Goal: Entertainment & Leisure: Consume media (video, audio)

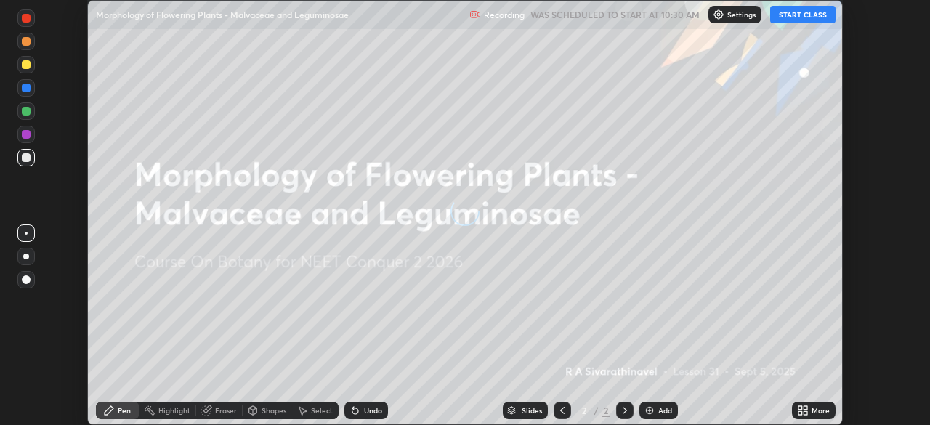
scroll to position [425, 930]
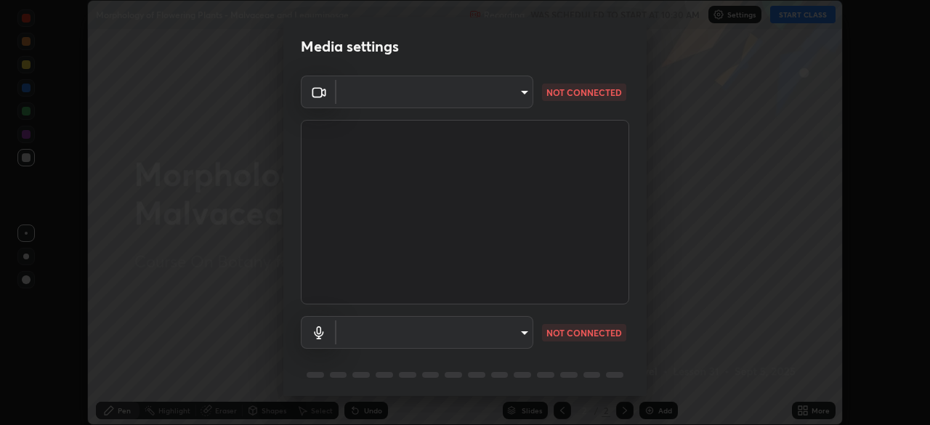
click at [529, 331] on body "Erase all Morphology of Flowering Plants - Malvaceae and Leguminosae Recording …" at bounding box center [465, 212] width 930 height 425
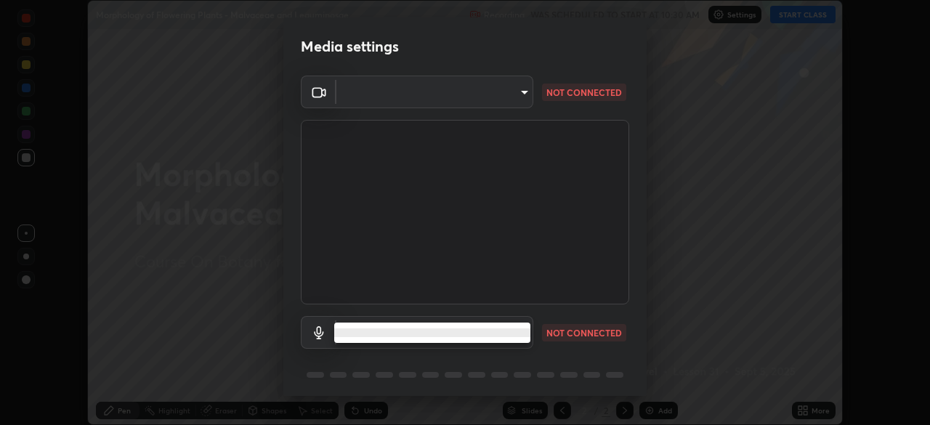
click at [520, 346] on div at bounding box center [465, 212] width 930 height 425
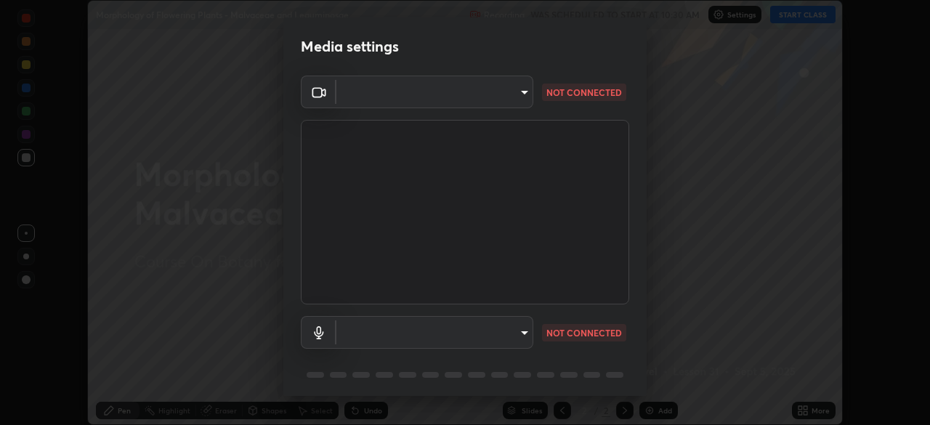
click at [511, 347] on body "Erase all Morphology of Flowering Plants - Malvaceae and Leguminosae Recording …" at bounding box center [465, 212] width 930 height 425
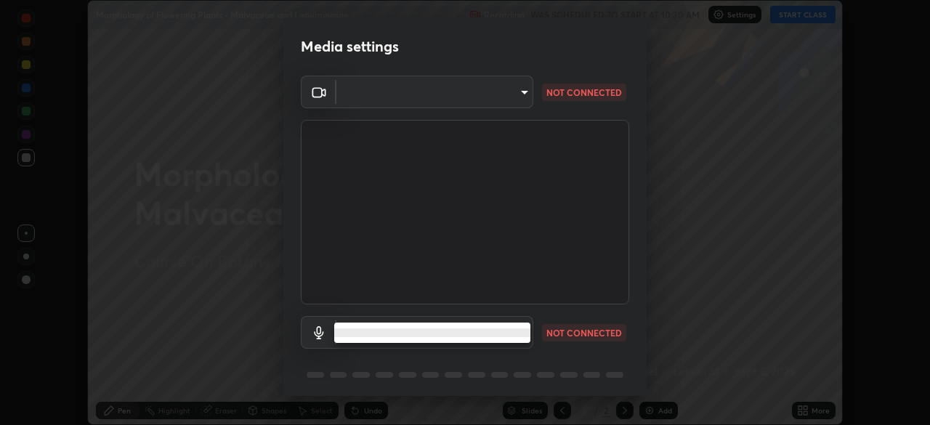
click at [512, 344] on div at bounding box center [465, 212] width 930 height 425
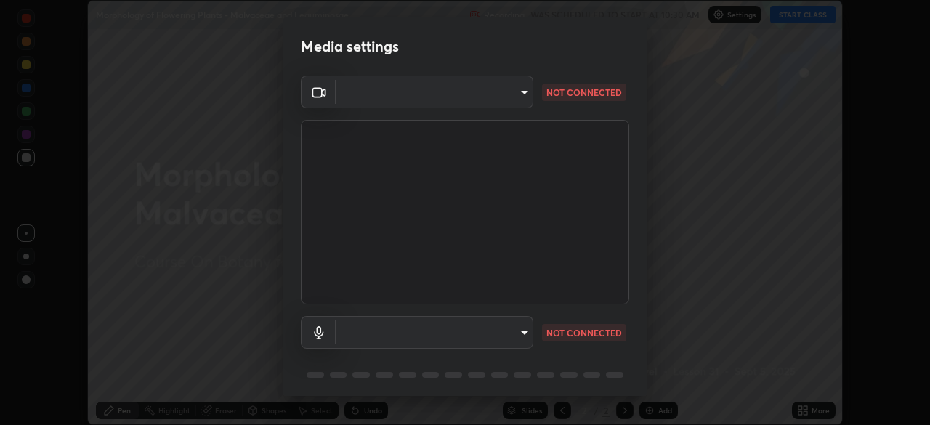
click at [512, 329] on body "Erase all Morphology of Flowering Plants - Malvaceae and Leguminosae Recording …" at bounding box center [465, 212] width 930 height 425
click at [510, 326] on div at bounding box center [465, 212] width 930 height 425
click at [523, 334] on body "Erase all Morphology of Flowering Plants - Malvaceae and Leguminosae Recording …" at bounding box center [465, 212] width 930 height 425
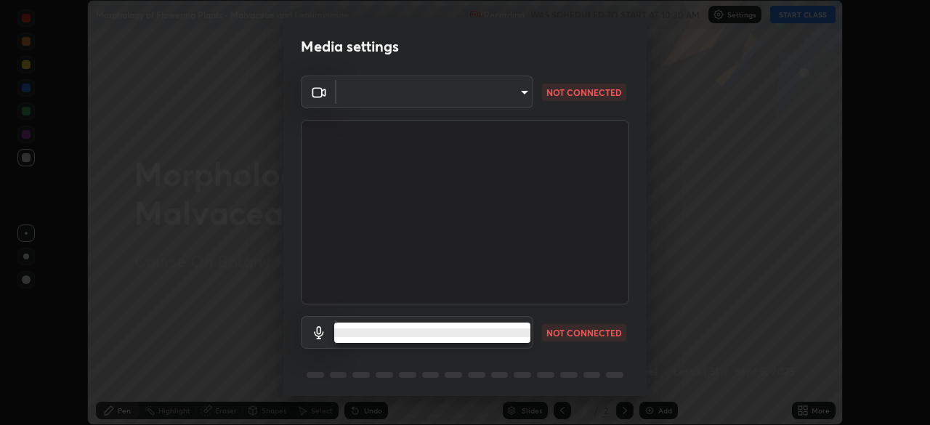
click at [676, 279] on div at bounding box center [465, 212] width 930 height 425
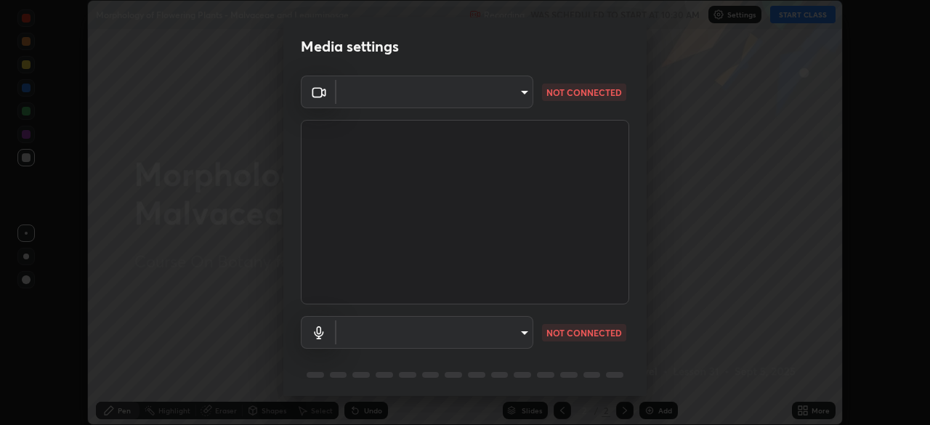
click at [513, 323] on body "Erase all Morphology of Flowering Plants - Malvaceae and Leguminosae Recording …" at bounding box center [465, 212] width 930 height 425
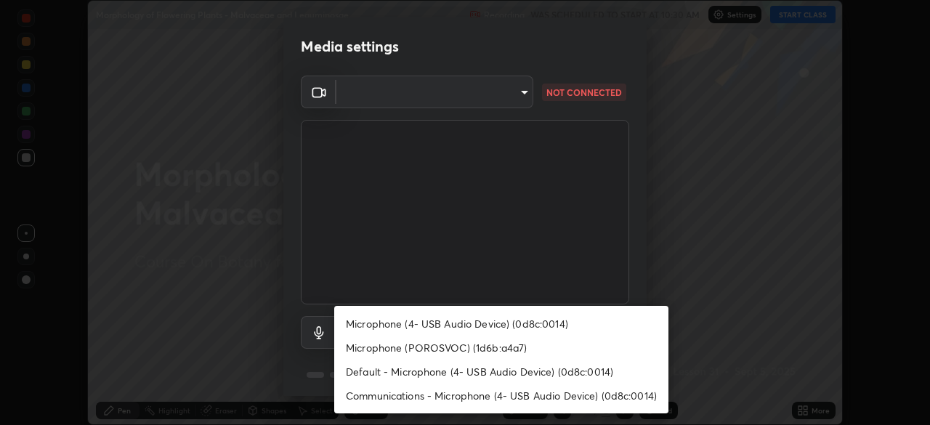
click at [486, 318] on li "Microphone (4- USB Audio Device) (0d8c:0014)" at bounding box center [501, 324] width 334 height 24
type input "6cda3aaac955dbe4189a7d3238aff3e9af39ed13206a48ae37980d39a4a4417a"
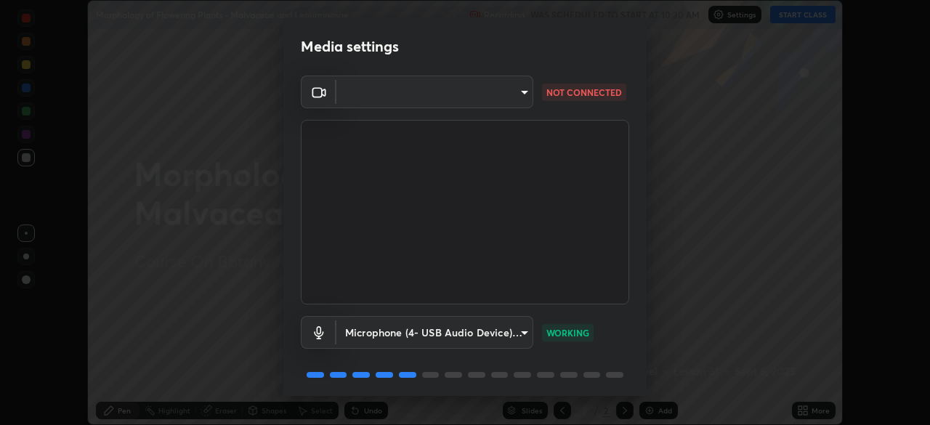
scroll to position [52, 0]
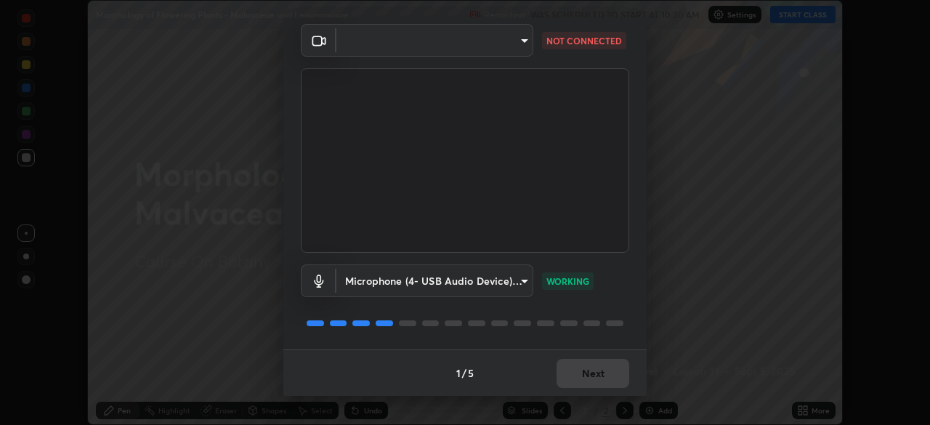
click at [591, 374] on div "1 / 5 Next" at bounding box center [464, 373] width 363 height 47
click at [377, 70] on video at bounding box center [465, 160] width 329 height 185
click at [372, 45] on body "Erase all Morphology of Flowering Plants - Malvaceae and Leguminosae Recording …" at bounding box center [465, 212] width 930 height 425
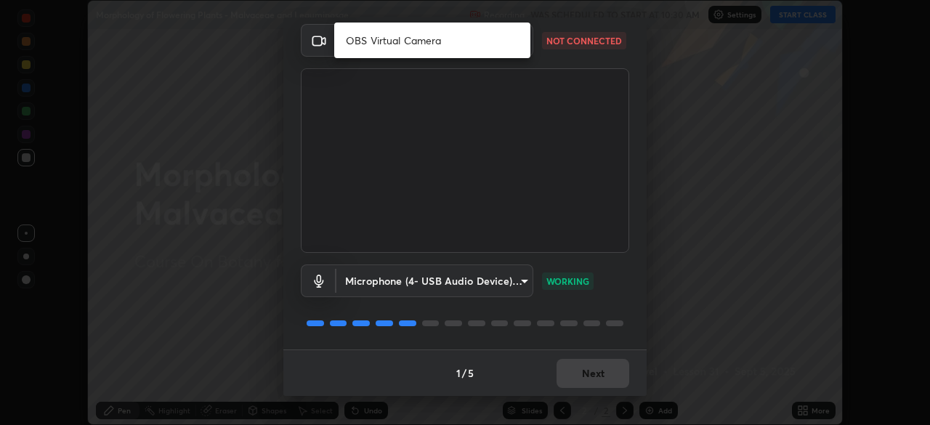
click at [372, 44] on li "OBS Virtual Camera" at bounding box center [432, 40] width 196 height 24
type input "9a713c2cdbe2be7ef93d2d34457ea53c7a2e6abfd87dec32e3c08735988cddce"
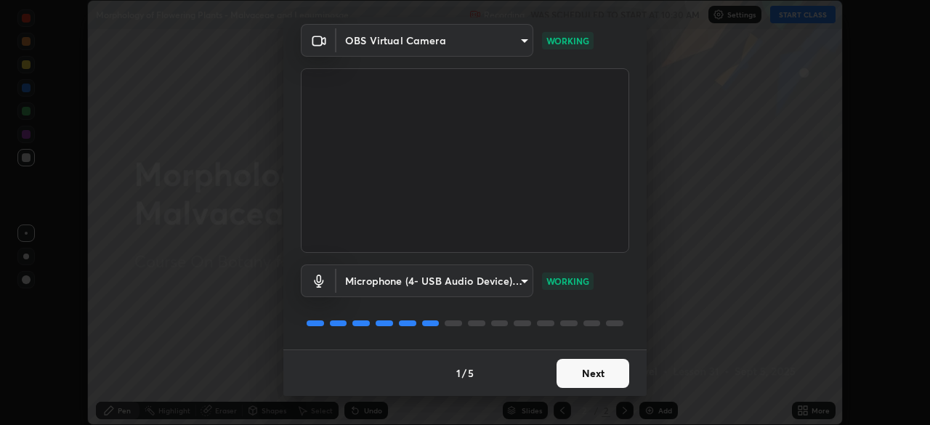
click at [569, 372] on button "Next" at bounding box center [593, 373] width 73 height 29
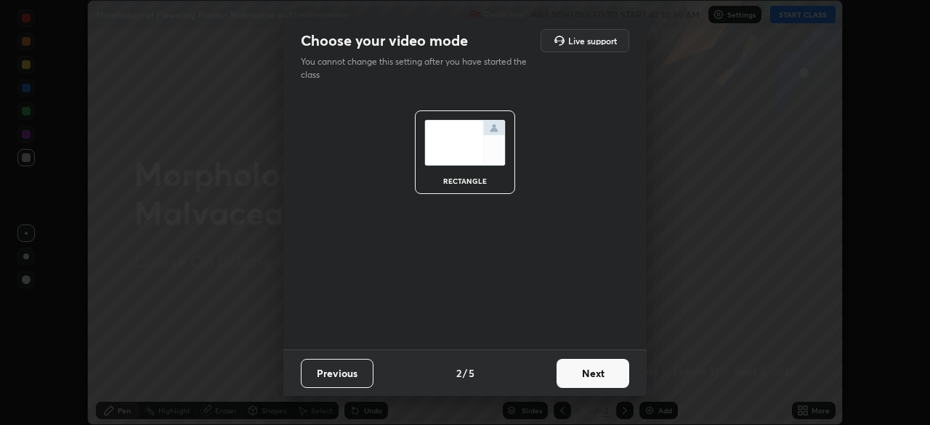
scroll to position [0, 0]
click at [576, 378] on button "Next" at bounding box center [593, 373] width 73 height 29
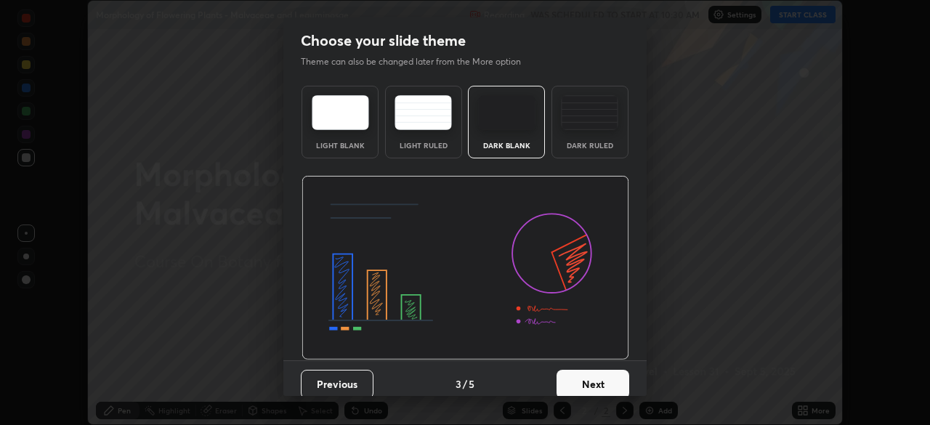
click at [576, 375] on button "Next" at bounding box center [593, 384] width 73 height 29
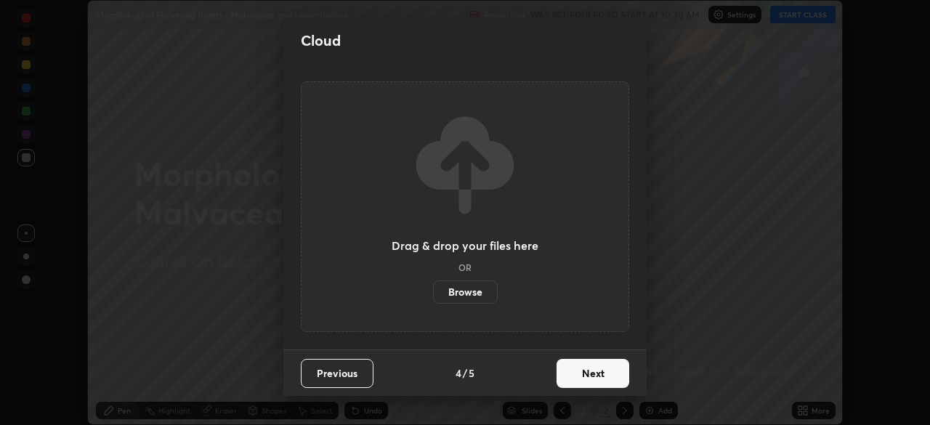
click at [573, 376] on button "Next" at bounding box center [593, 373] width 73 height 29
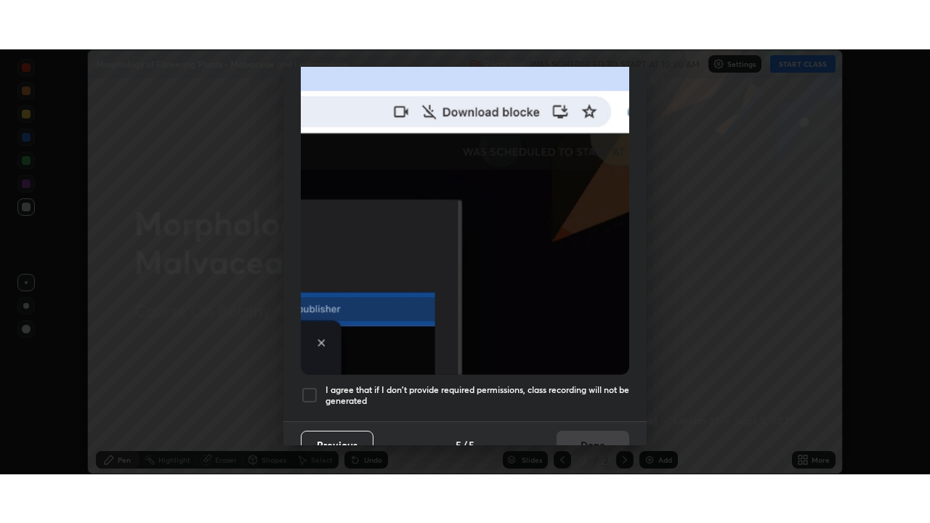
scroll to position [348, 0]
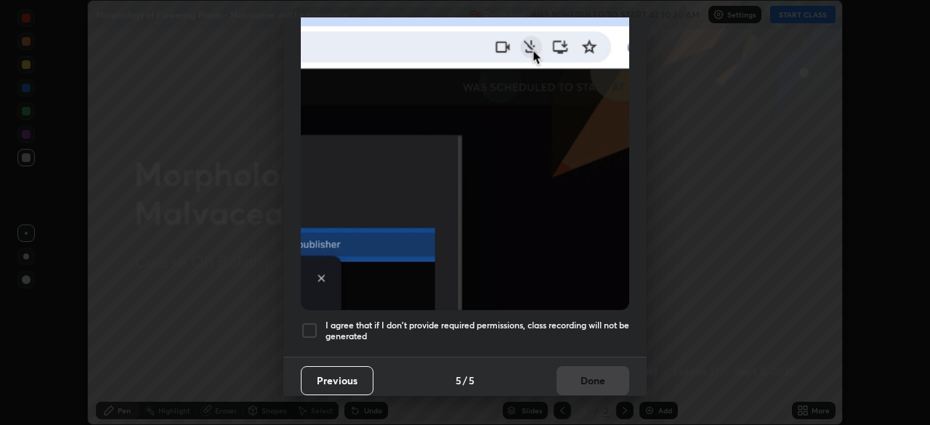
click at [308, 322] on div at bounding box center [309, 330] width 17 height 17
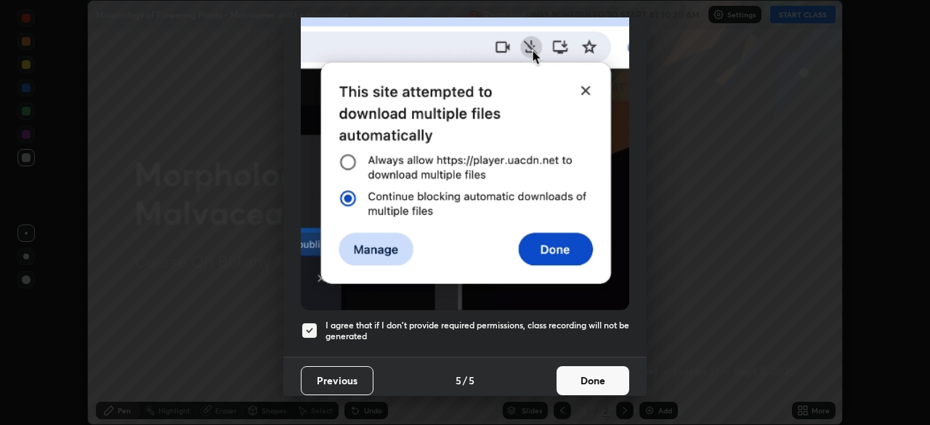
click at [587, 369] on button "Done" at bounding box center [593, 380] width 73 height 29
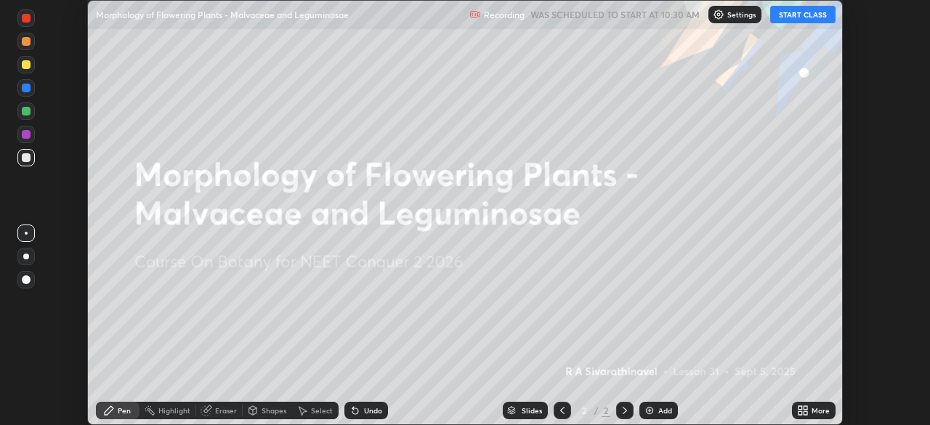
click at [784, 15] on button "START CLASS" at bounding box center [802, 14] width 65 height 17
click at [806, 13] on button "START CLASS" at bounding box center [802, 14] width 65 height 17
click at [794, 410] on div "More" at bounding box center [814, 410] width 44 height 17
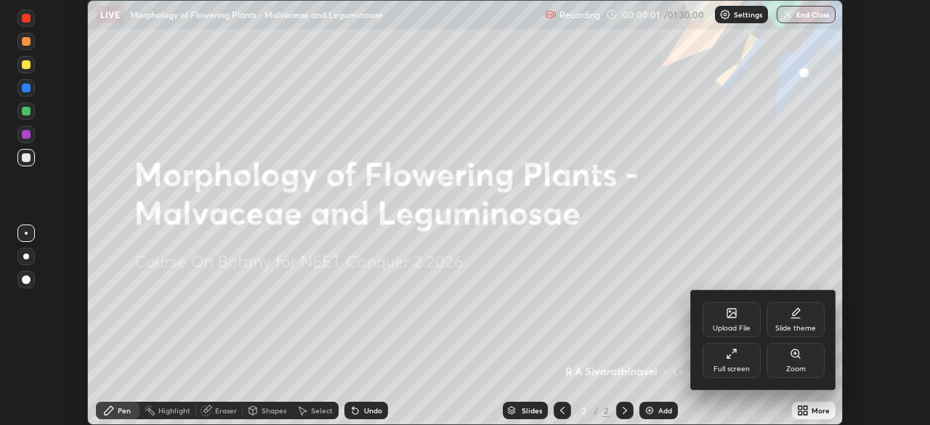
click at [710, 372] on div "Full screen" at bounding box center [732, 360] width 58 height 35
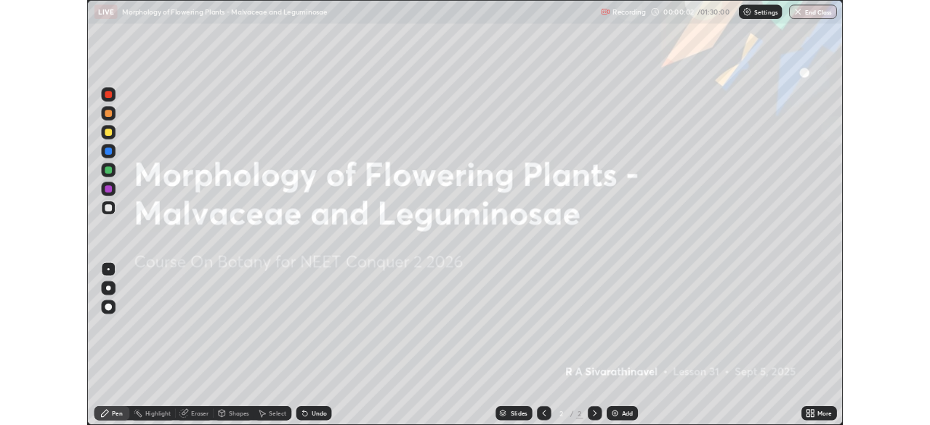
scroll to position [523, 930]
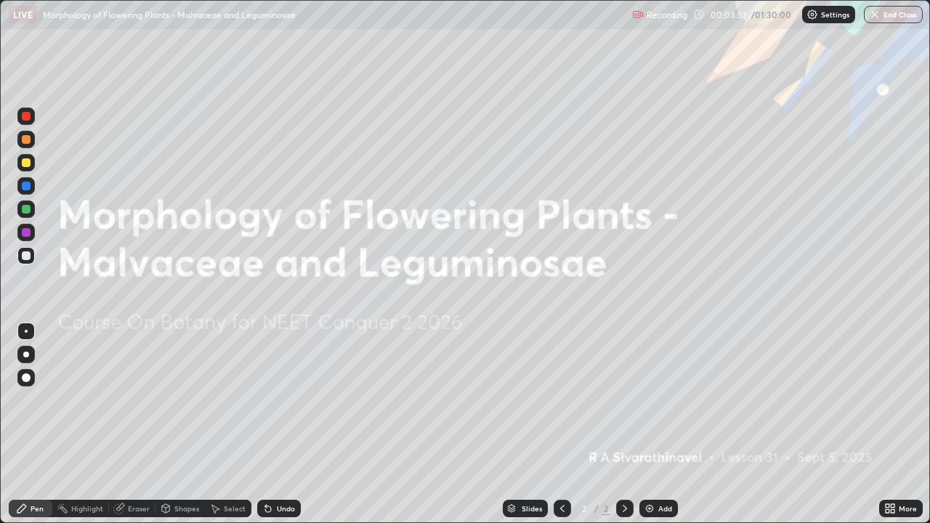
click at [899, 424] on div "More" at bounding box center [908, 508] width 18 height 7
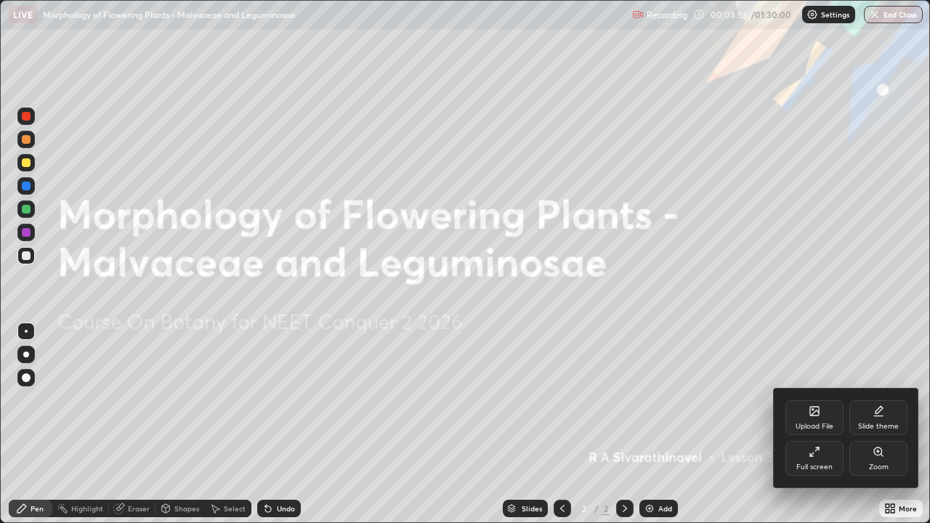
click at [816, 424] on icon at bounding box center [815, 452] width 12 height 12
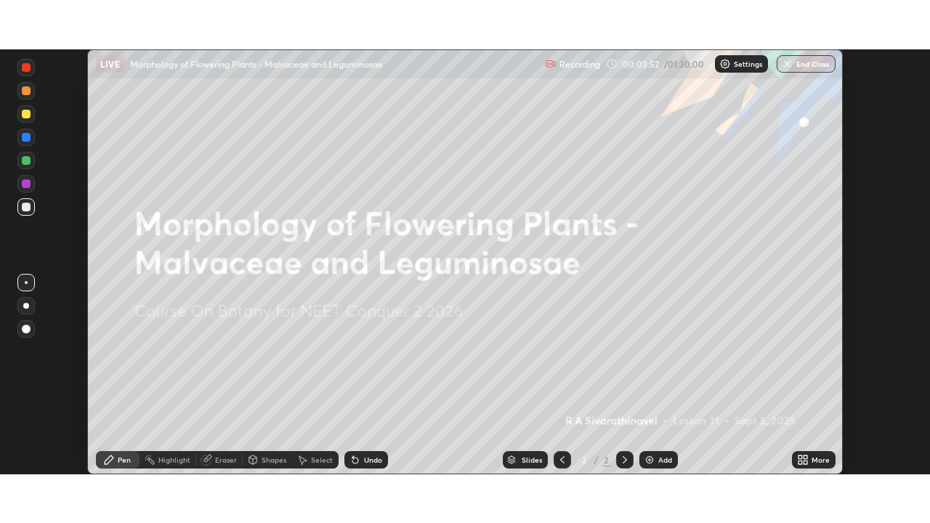
scroll to position [72261, 71756]
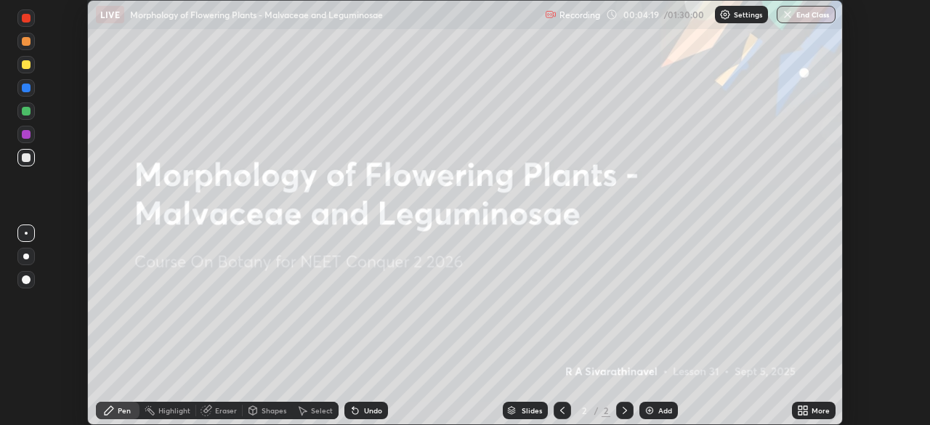
click at [807, 411] on icon at bounding box center [803, 411] width 12 height 12
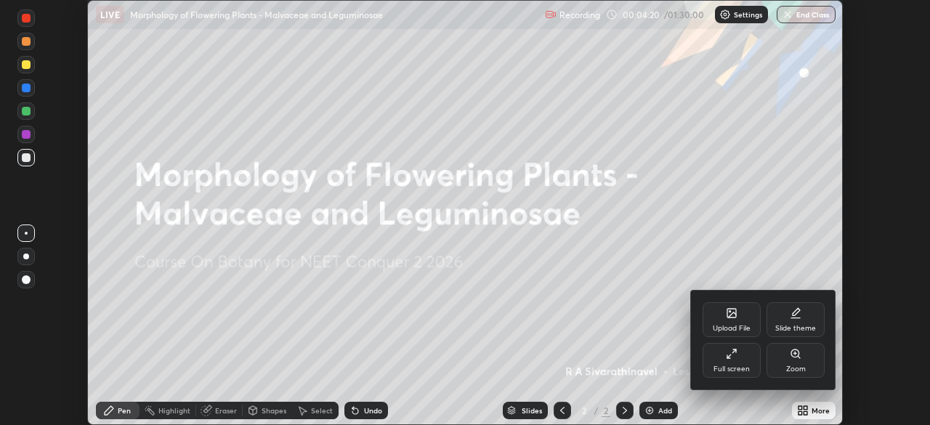
click at [725, 329] on div "Upload File" at bounding box center [732, 328] width 38 height 7
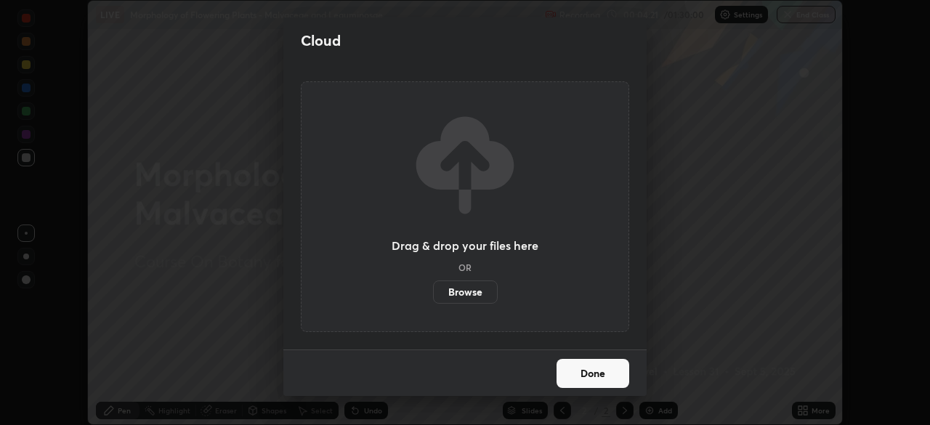
click at [491, 291] on label "Browse" at bounding box center [465, 292] width 65 height 23
click at [433, 291] on input "Browse" at bounding box center [433, 292] width 0 height 23
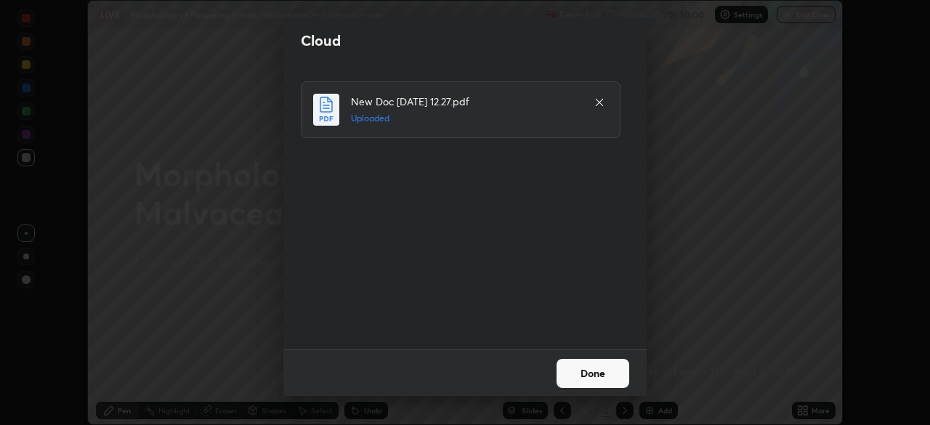
click at [608, 372] on button "Done" at bounding box center [593, 373] width 73 height 29
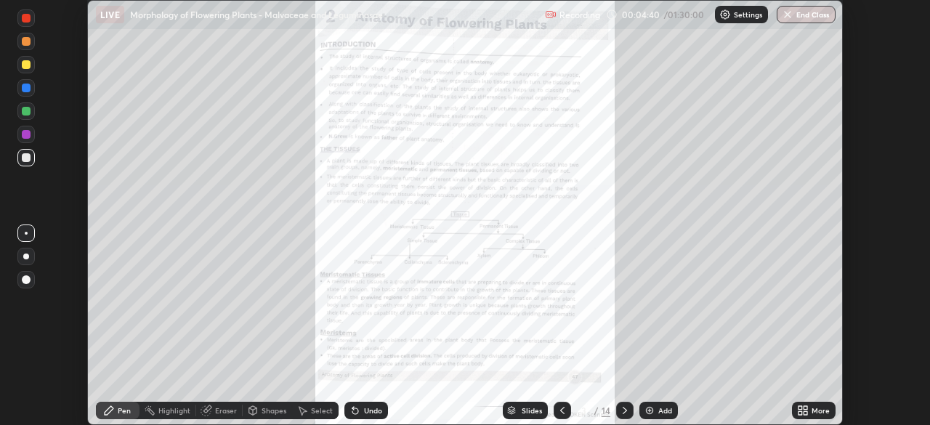
click at [821, 411] on div "More" at bounding box center [821, 410] width 18 height 7
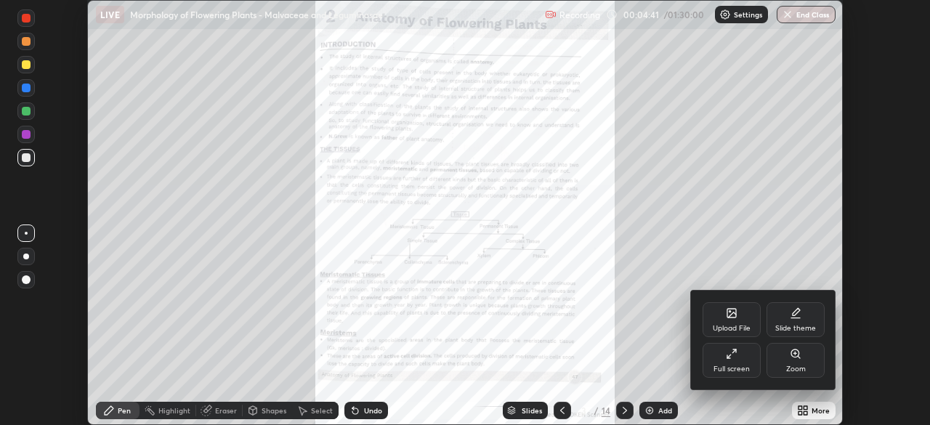
click at [736, 364] on div "Full screen" at bounding box center [732, 360] width 58 height 35
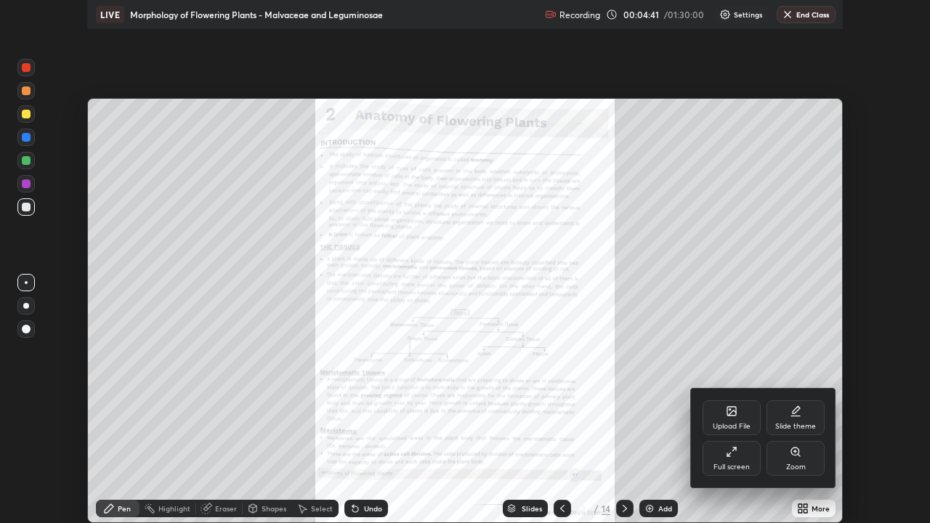
scroll to position [523, 930]
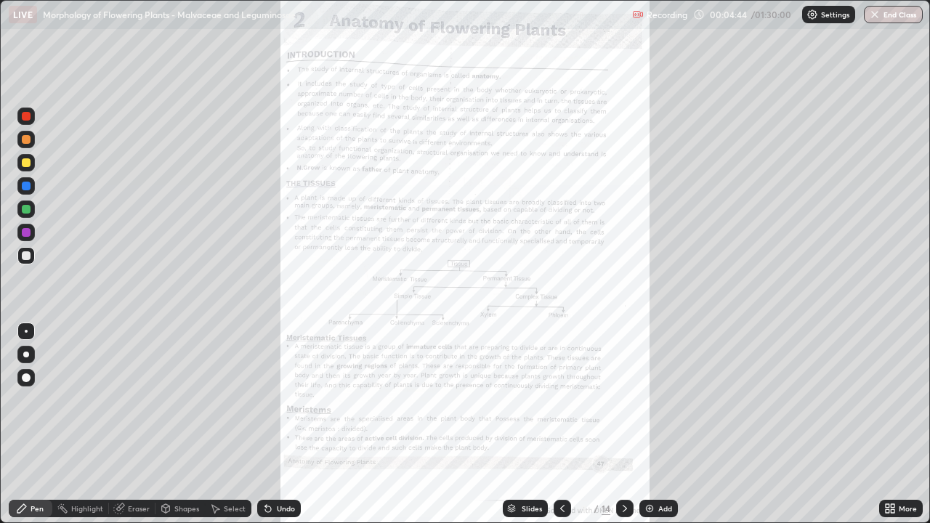
click at [902, 424] on div "More" at bounding box center [908, 508] width 18 height 7
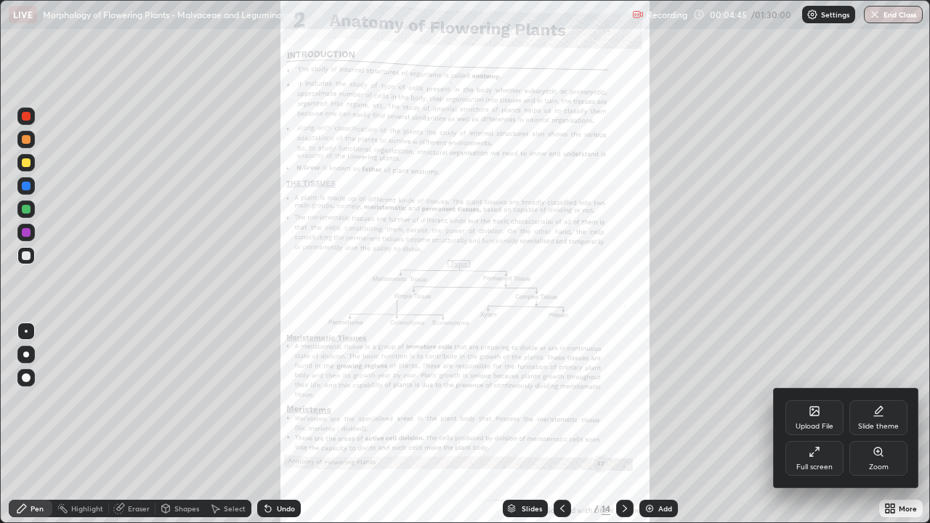
click at [880, 424] on div "Zoom" at bounding box center [879, 467] width 20 height 7
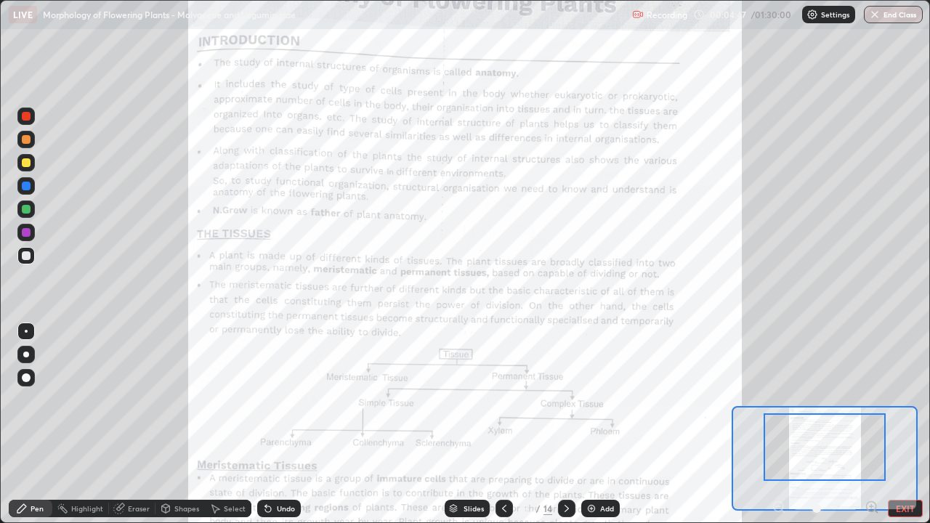
click at [876, 424] on icon at bounding box center [876, 511] width 3 height 3
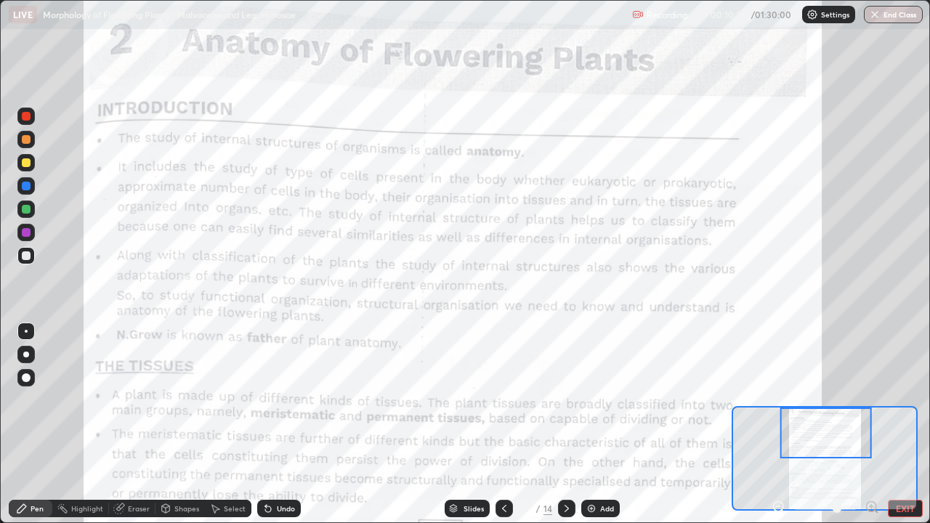
click at [499, 424] on icon at bounding box center [505, 509] width 12 height 12
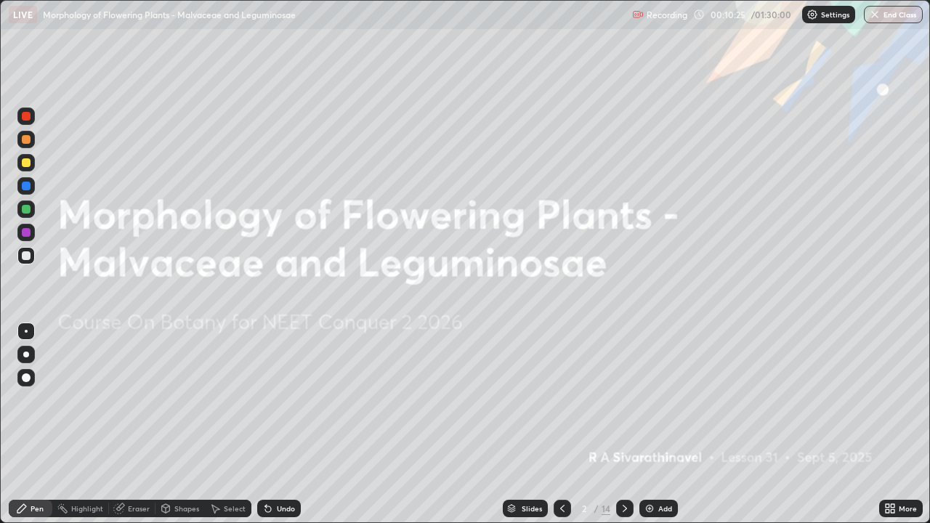
click at [661, 424] on div "Add" at bounding box center [666, 508] width 14 height 7
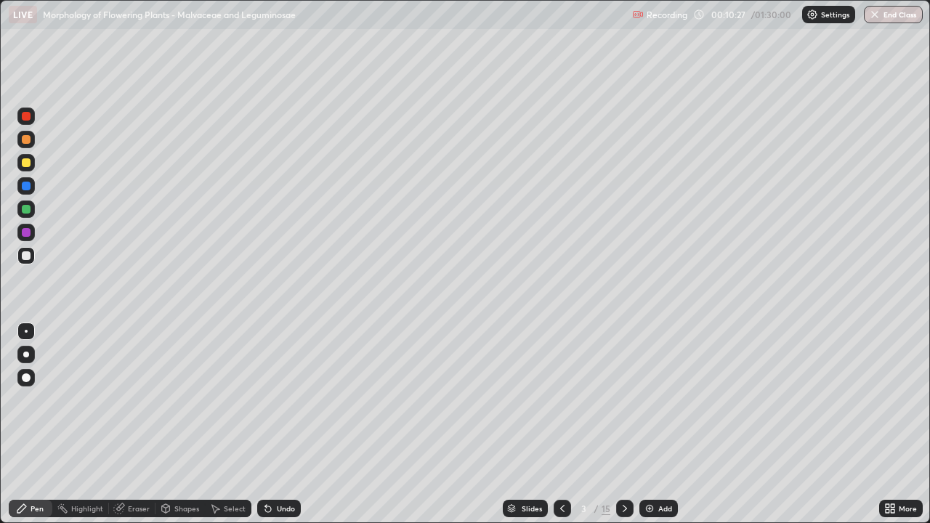
click at [25, 209] on div at bounding box center [26, 209] width 9 height 9
click at [26, 355] on div at bounding box center [26, 355] width 6 height 6
click at [19, 259] on div at bounding box center [25, 255] width 17 height 17
click at [33, 162] on div at bounding box center [25, 162] width 17 height 17
click at [624, 424] on icon at bounding box center [625, 509] width 12 height 12
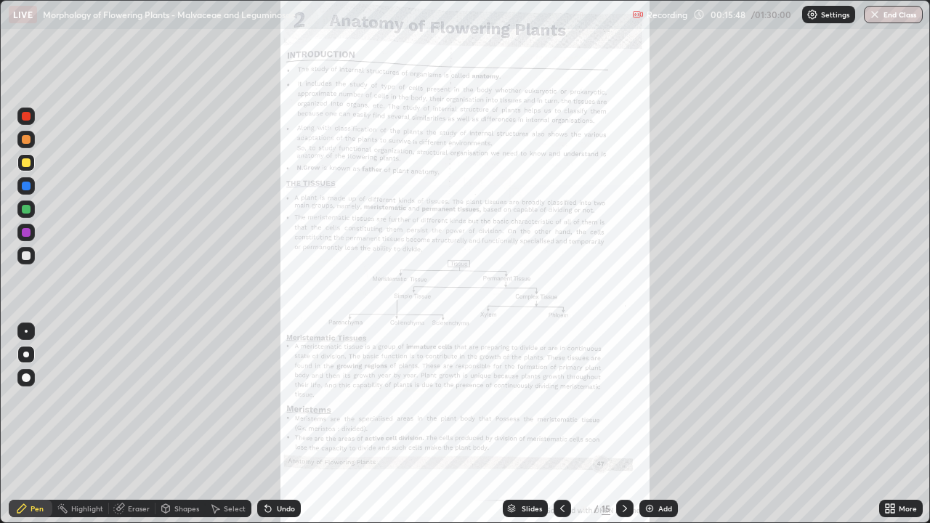
click at [893, 424] on icon at bounding box center [893, 506] width 4 height 4
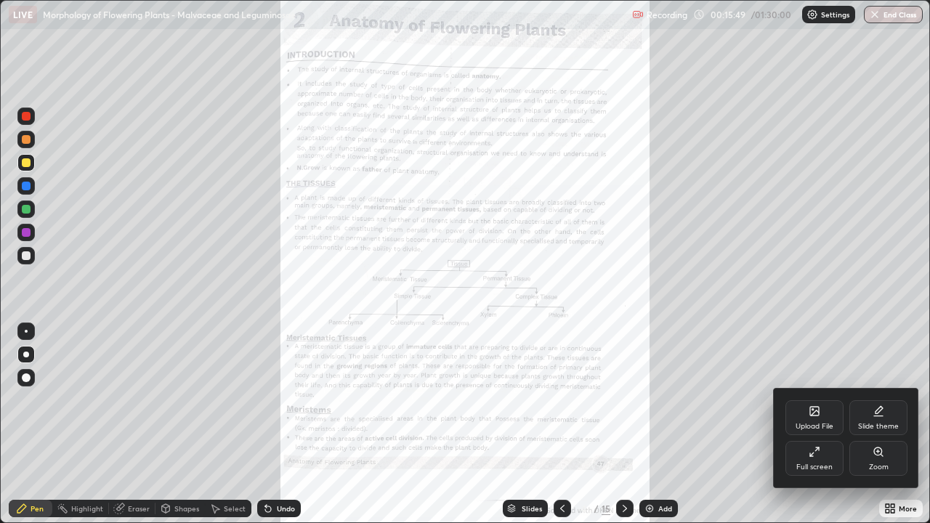
click at [877, 424] on div "Zoom" at bounding box center [879, 458] width 58 height 35
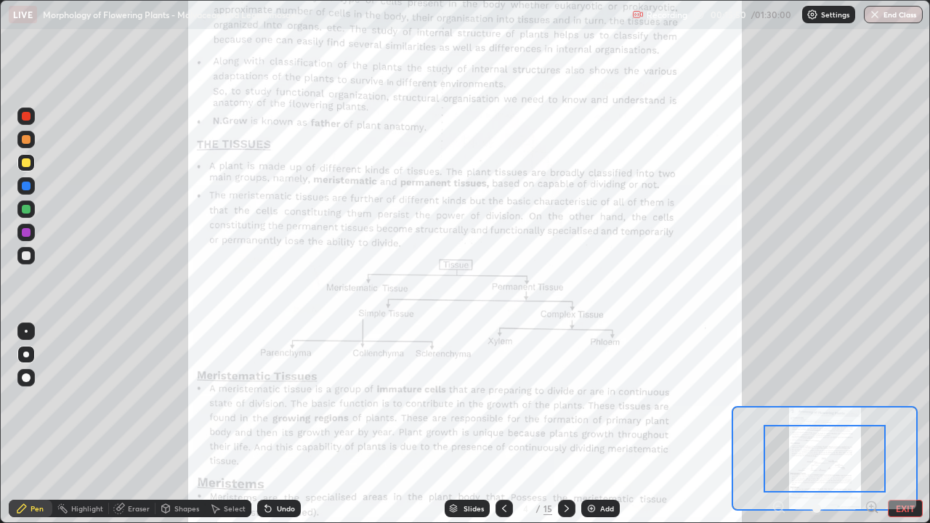
click at [872, 424] on icon at bounding box center [872, 507] width 4 height 0
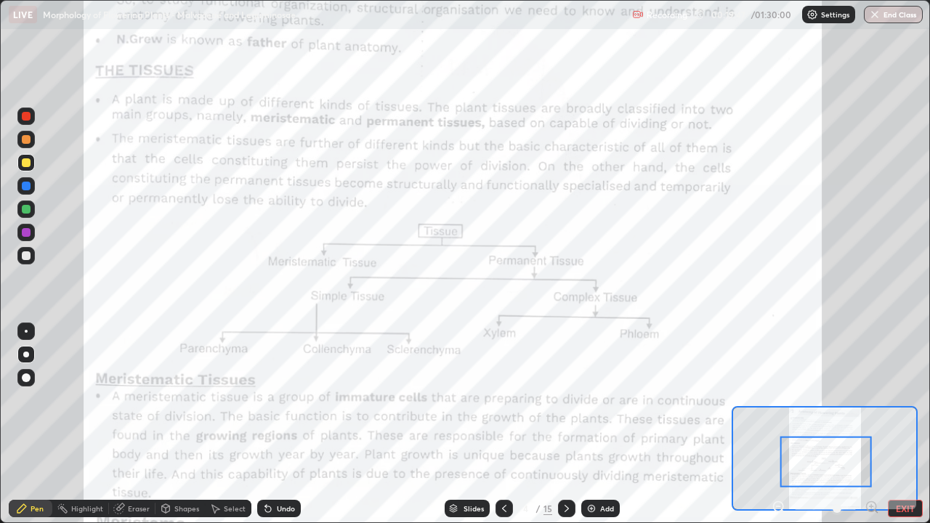
click at [872, 424] on icon at bounding box center [872, 507] width 4 height 0
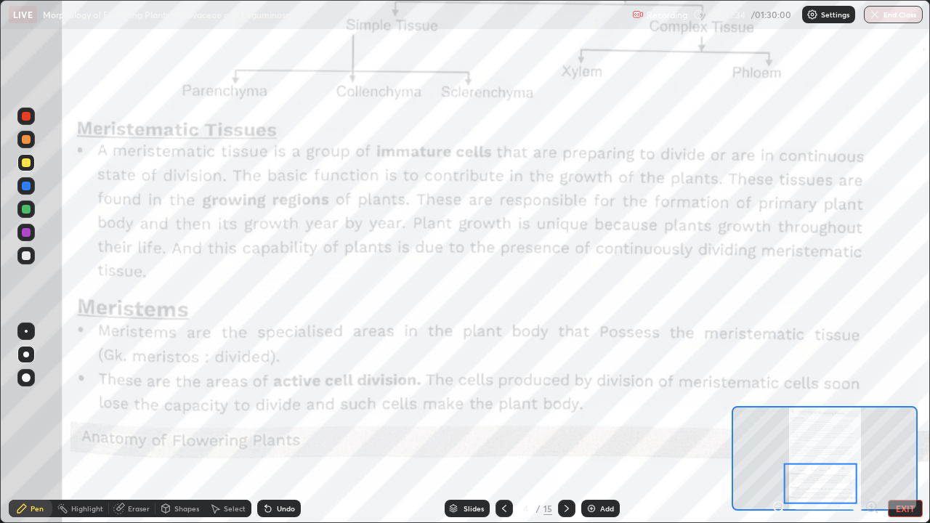
click at [27, 189] on div at bounding box center [26, 186] width 9 height 9
click at [31, 326] on div at bounding box center [25, 331] width 17 height 17
click at [563, 424] on icon at bounding box center [567, 509] width 12 height 12
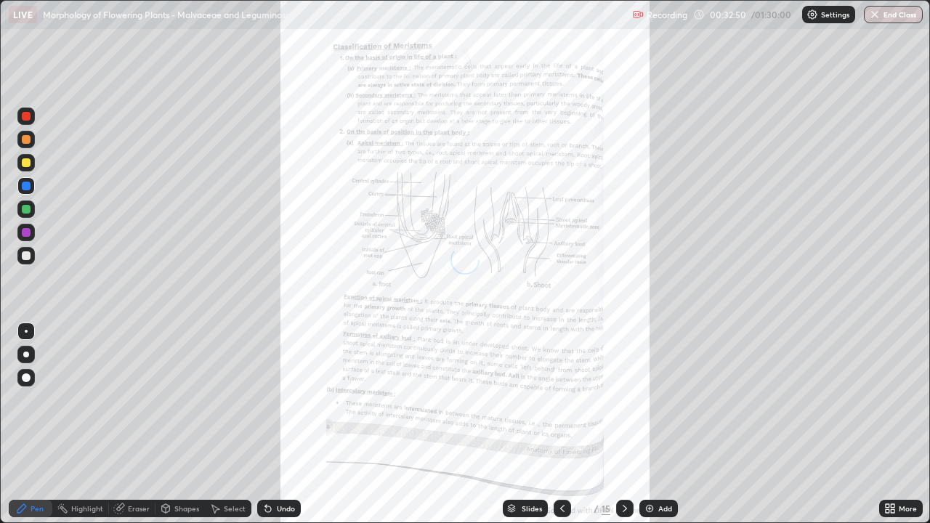
click at [899, 424] on div "More" at bounding box center [902, 508] width 44 height 17
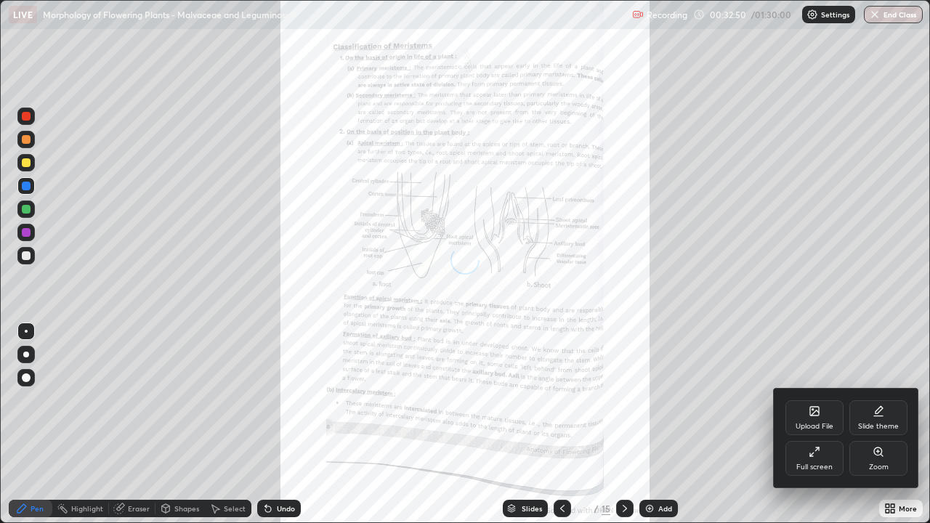
click at [881, 424] on icon at bounding box center [879, 452] width 12 height 12
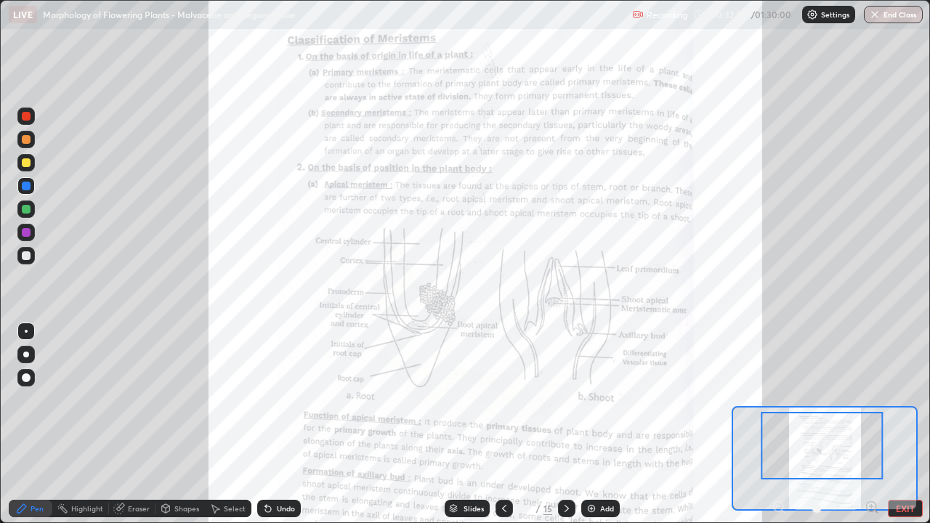
click at [871, 424] on div "Pen Highlight Eraser Shapes Select Undo Slides 5 / 15 Add EXIT" at bounding box center [465, 508] width 930 height 29
click at [872, 424] on icon at bounding box center [872, 507] width 15 height 15
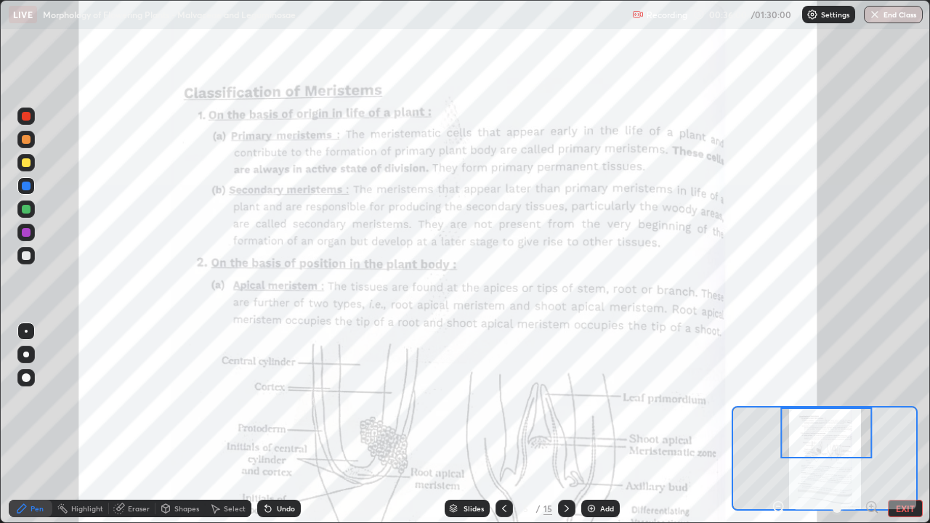
click at [28, 258] on div at bounding box center [26, 255] width 9 height 9
click at [24, 234] on div at bounding box center [26, 232] width 9 height 9
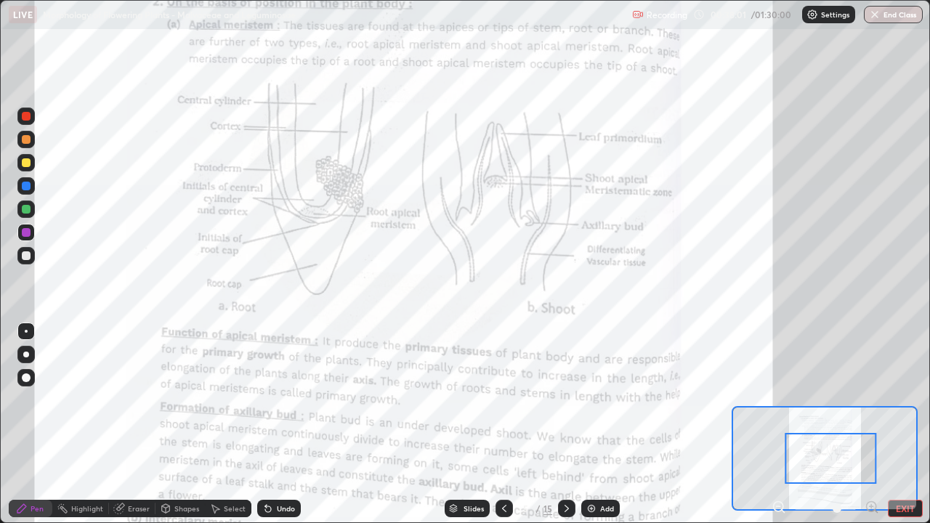
click at [859, 424] on div at bounding box center [832, 458] width 92 height 51
click at [558, 424] on div at bounding box center [566, 508] width 17 height 17
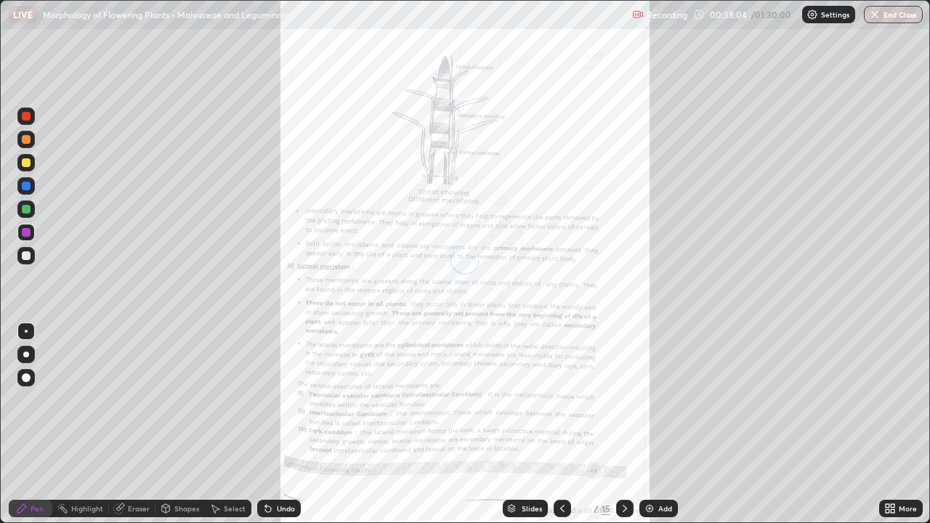
click at [911, 424] on div "More" at bounding box center [902, 508] width 44 height 17
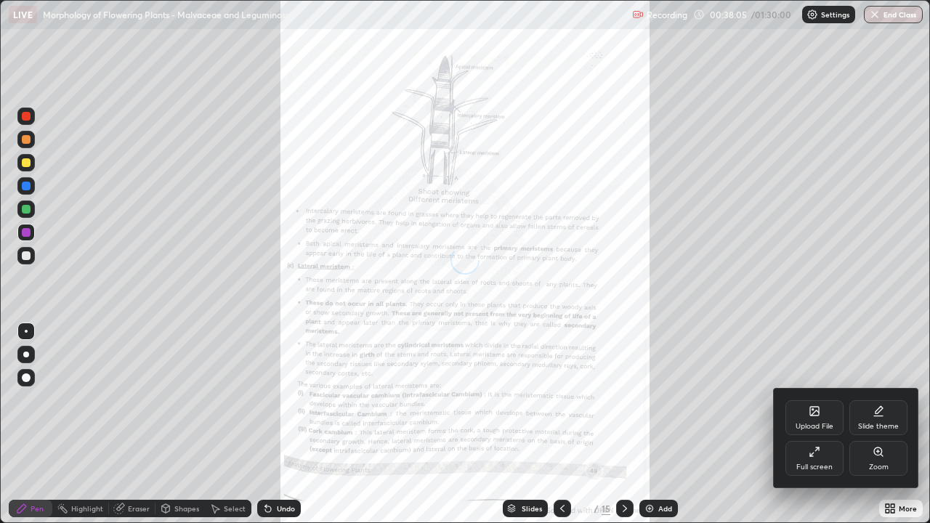
click at [887, 424] on div "Zoom" at bounding box center [879, 458] width 58 height 35
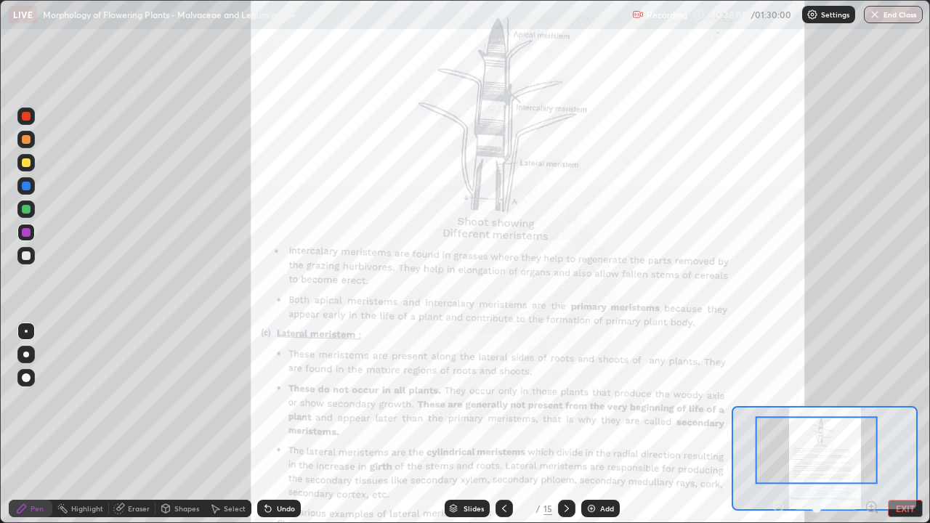
click at [872, 424] on icon at bounding box center [872, 507] width 4 height 0
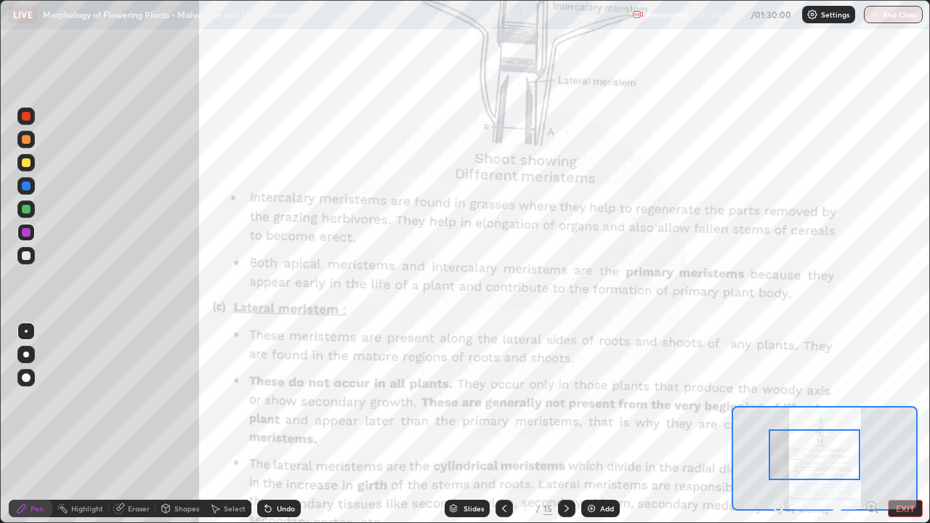
click at [567, 424] on icon at bounding box center [567, 509] width 12 height 12
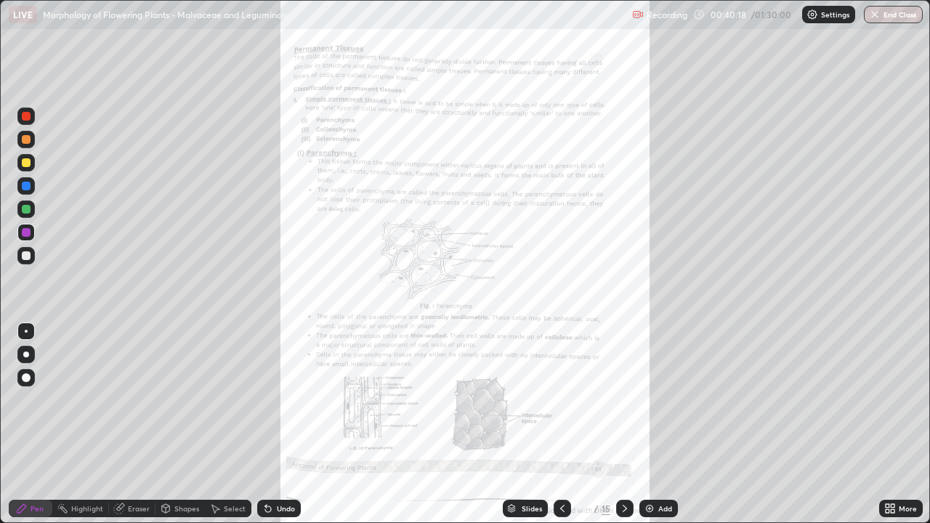
click at [908, 424] on div "More" at bounding box center [908, 508] width 18 height 7
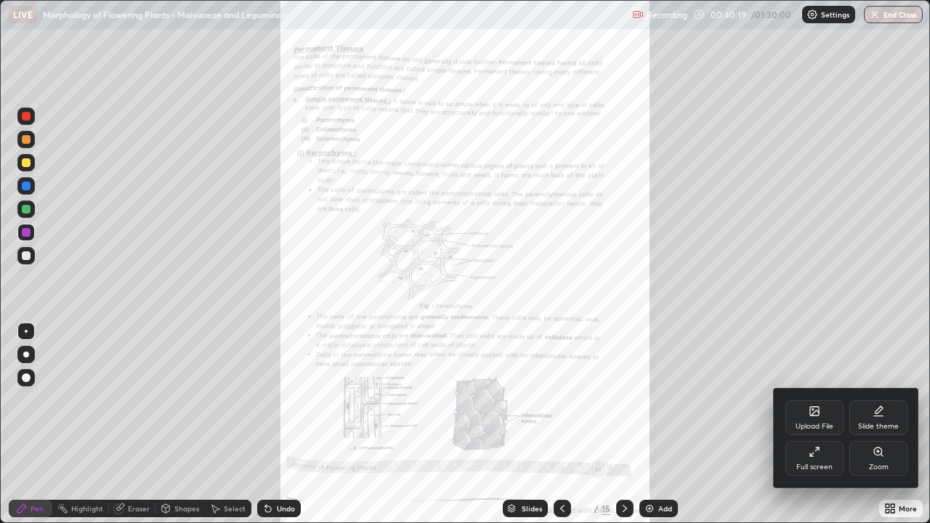
click at [889, 424] on div "Zoom" at bounding box center [879, 458] width 58 height 35
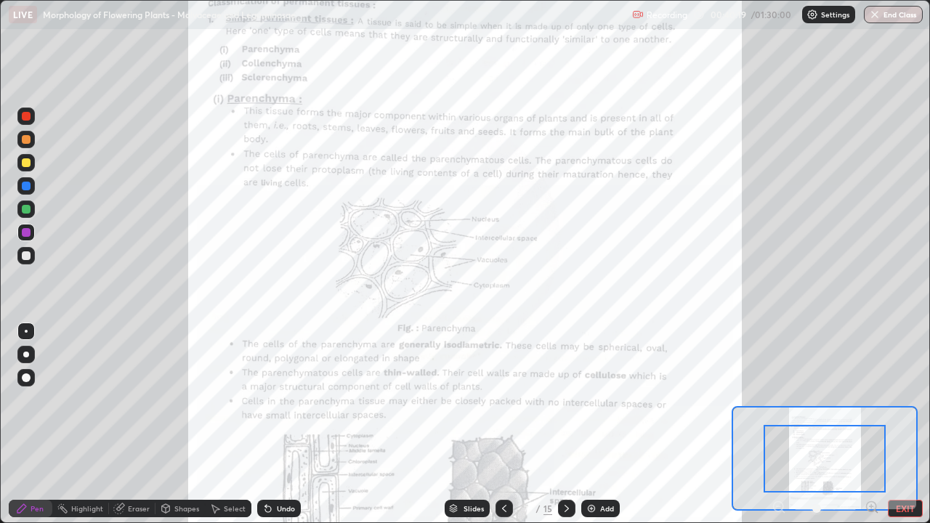
click at [872, 424] on icon at bounding box center [872, 507] width 4 height 0
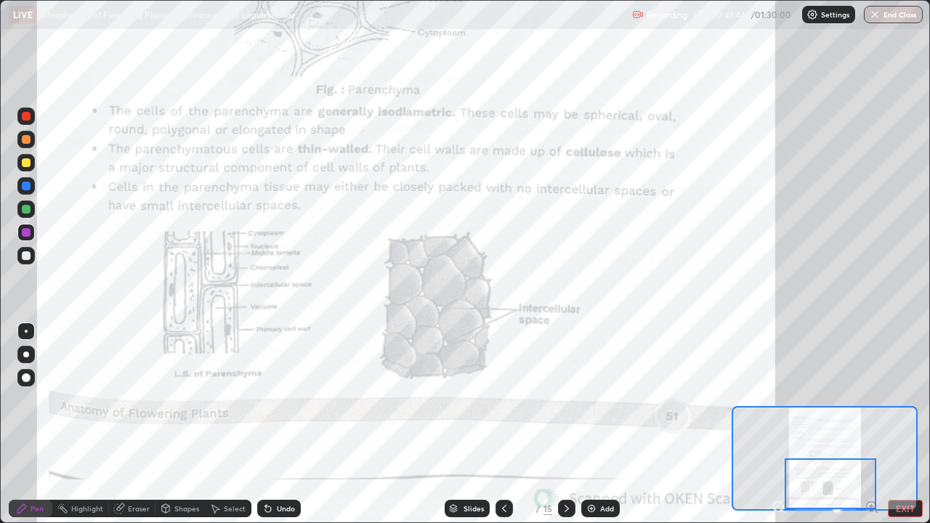
click at [566, 424] on icon at bounding box center [567, 509] width 12 height 12
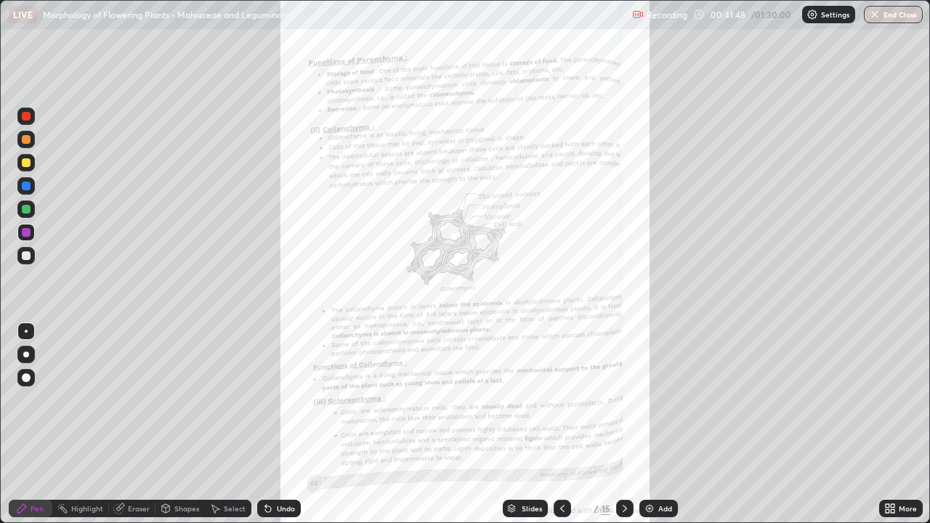
click at [898, 424] on div "More" at bounding box center [902, 508] width 44 height 17
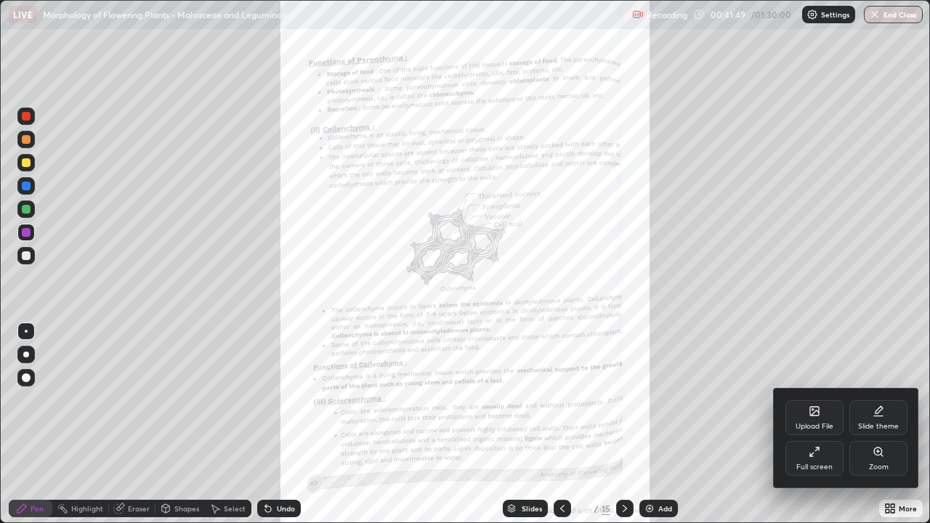
click at [894, 424] on div at bounding box center [465, 261] width 930 height 523
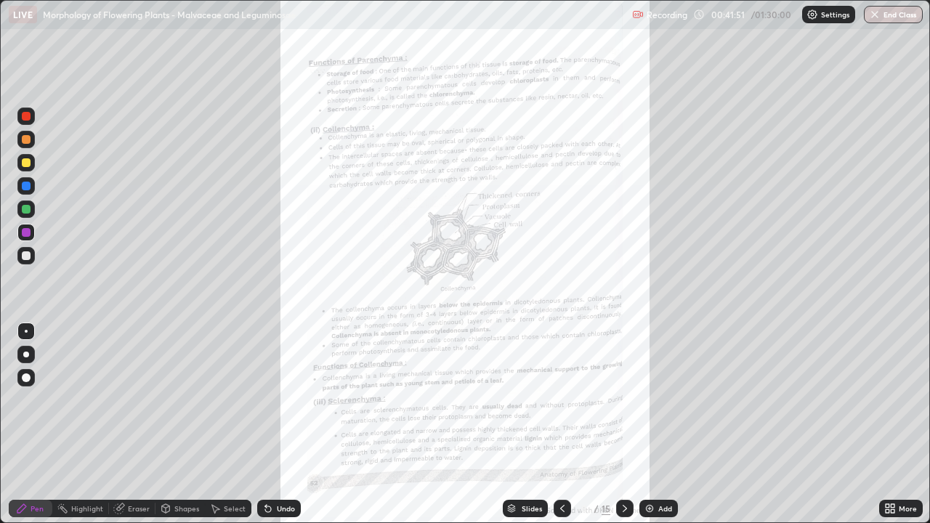
click at [901, 424] on div "More" at bounding box center [908, 508] width 18 height 7
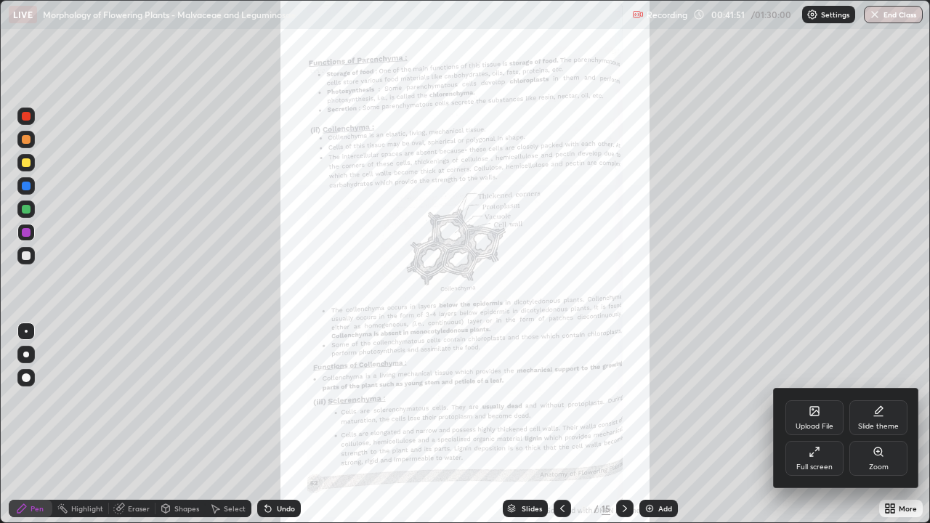
click at [885, 424] on div "Zoom" at bounding box center [879, 458] width 58 height 35
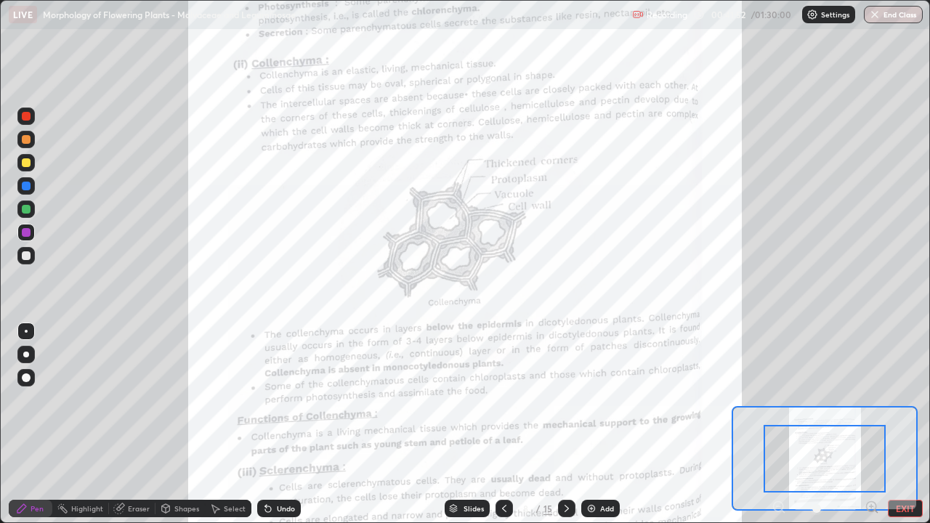
click at [874, 424] on div "Pen Highlight Eraser Shapes Select Undo Slides 8 / 15 Add EXIT" at bounding box center [465, 508] width 930 height 29
click at [563, 424] on icon at bounding box center [567, 509] width 12 height 12
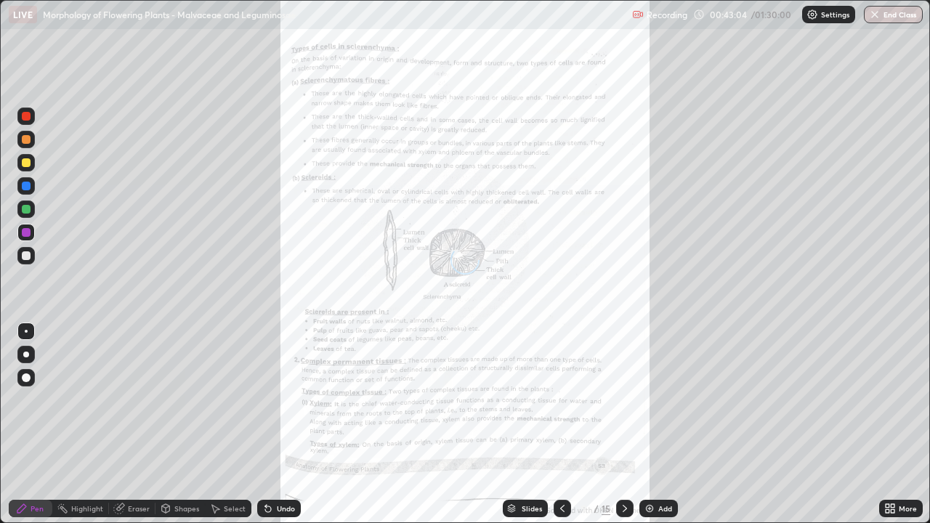
click at [616, 424] on div at bounding box center [624, 508] width 17 height 17
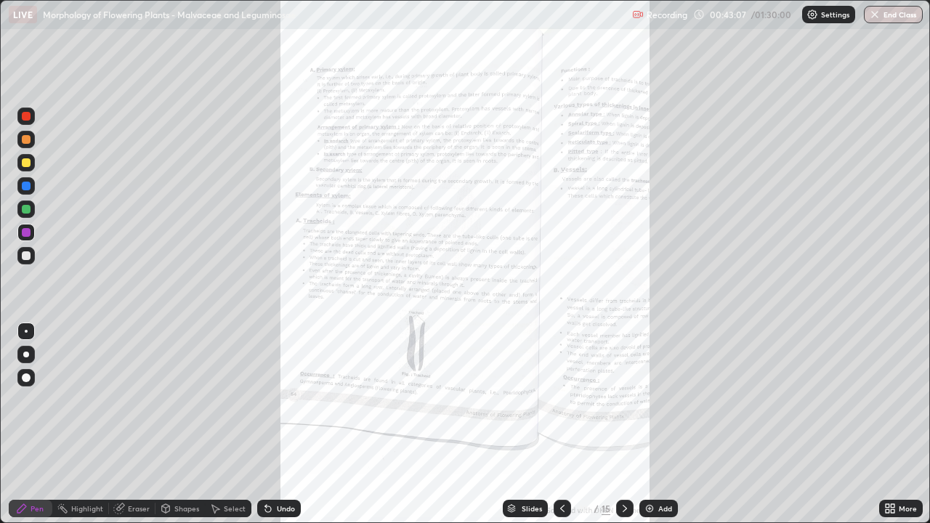
click at [624, 424] on icon at bounding box center [625, 509] width 12 height 12
click at [561, 424] on icon at bounding box center [563, 509] width 12 height 12
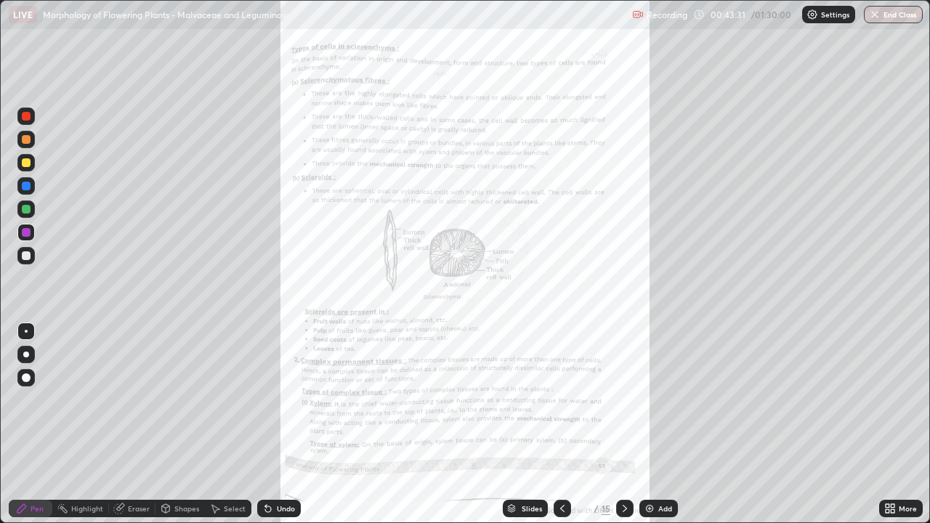
click at [622, 424] on icon at bounding box center [625, 509] width 12 height 12
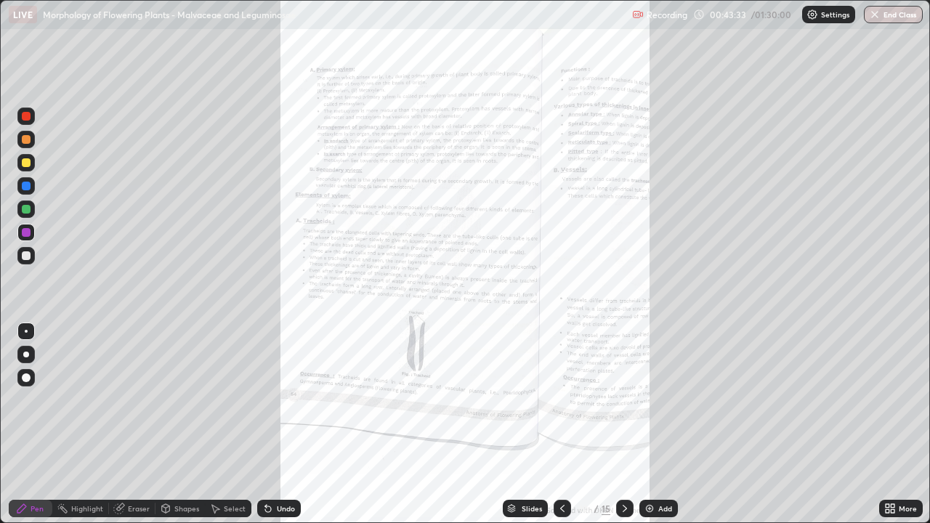
click at [905, 424] on div "More" at bounding box center [908, 508] width 18 height 7
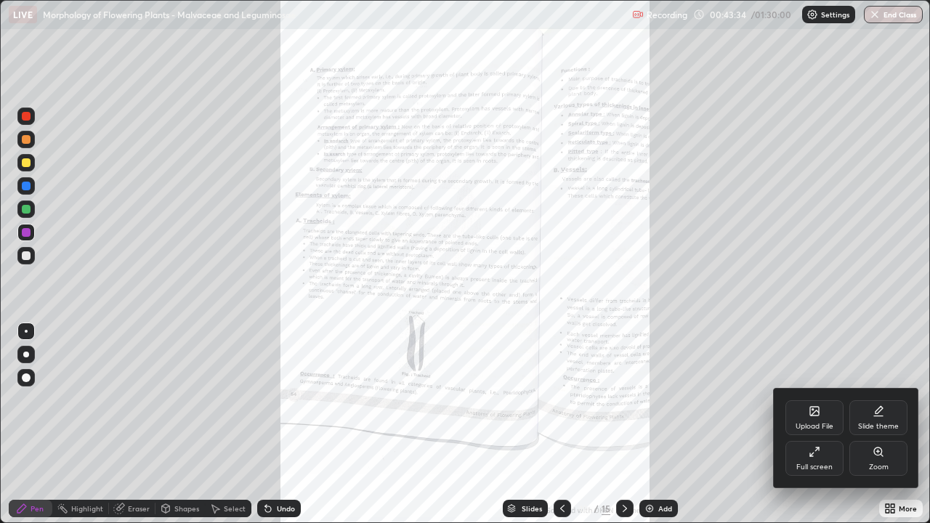
click at [896, 424] on div "Zoom" at bounding box center [879, 458] width 58 height 35
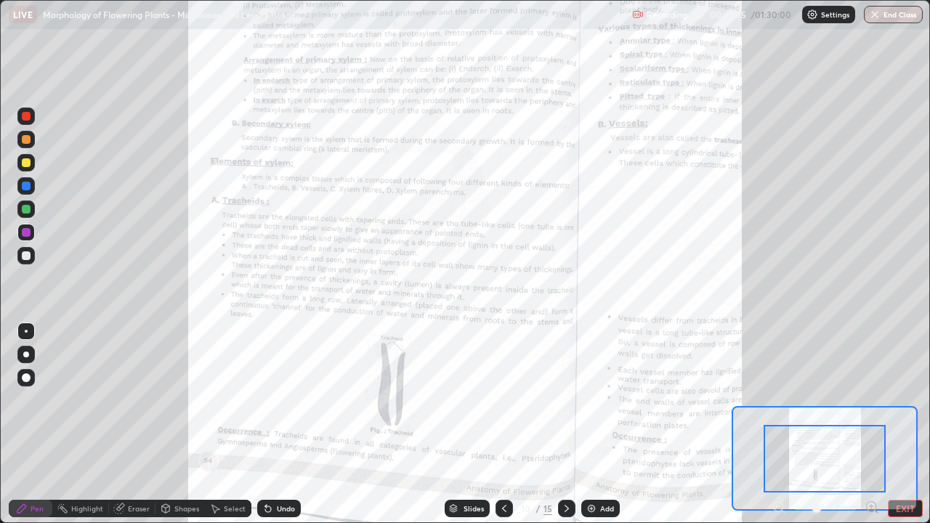
click at [872, 424] on icon at bounding box center [872, 507] width 4 height 0
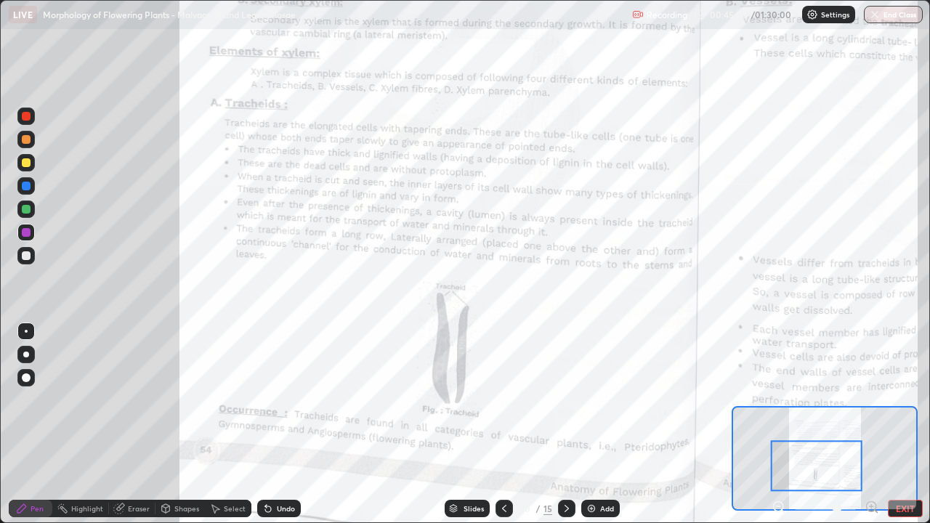
click at [566, 424] on icon at bounding box center [567, 509] width 12 height 12
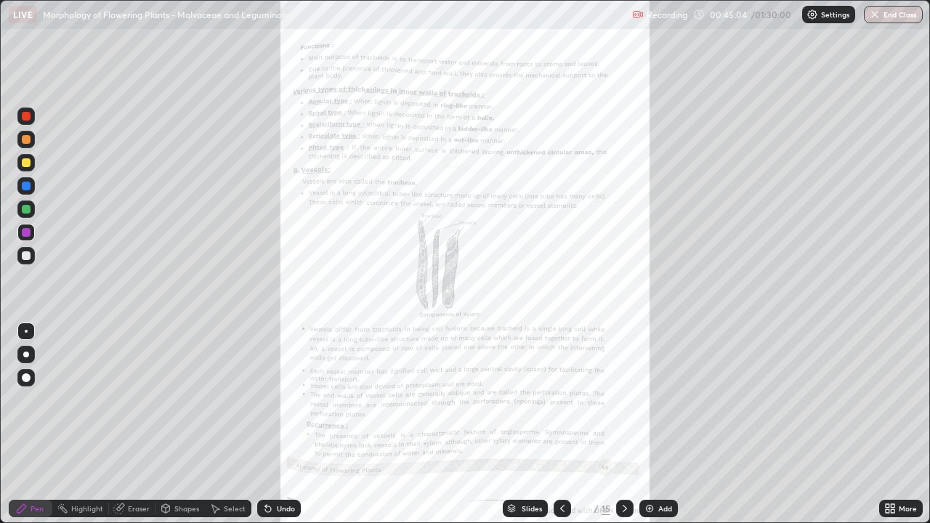
click at [624, 424] on icon at bounding box center [625, 509] width 12 height 12
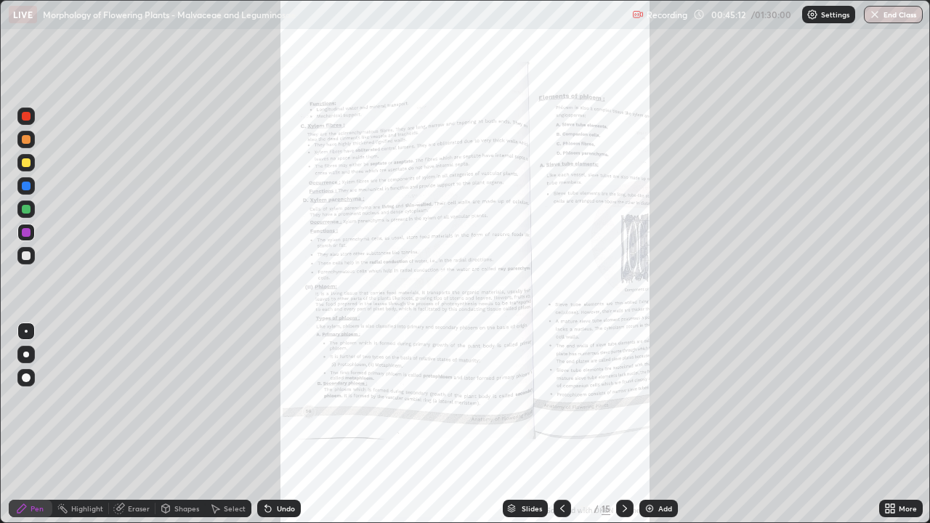
click at [624, 424] on icon at bounding box center [625, 509] width 12 height 12
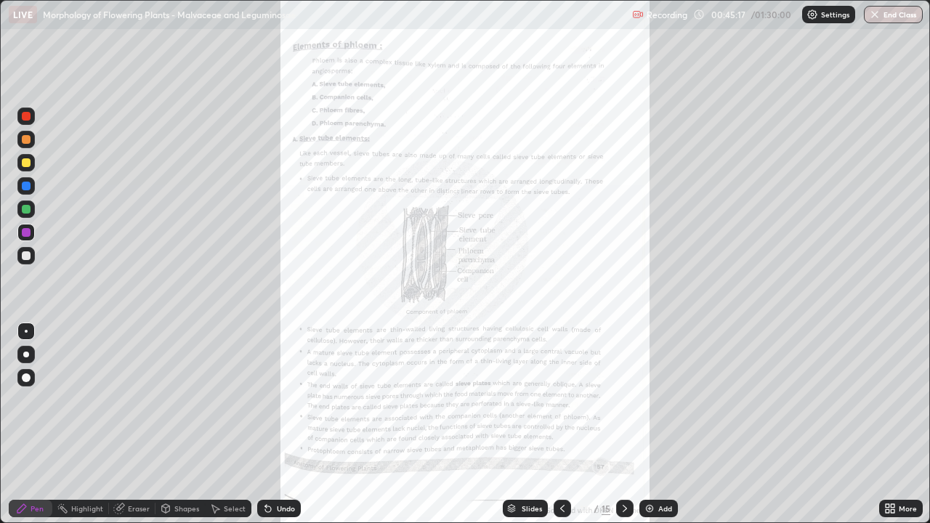
click at [899, 424] on div "More" at bounding box center [908, 508] width 18 height 7
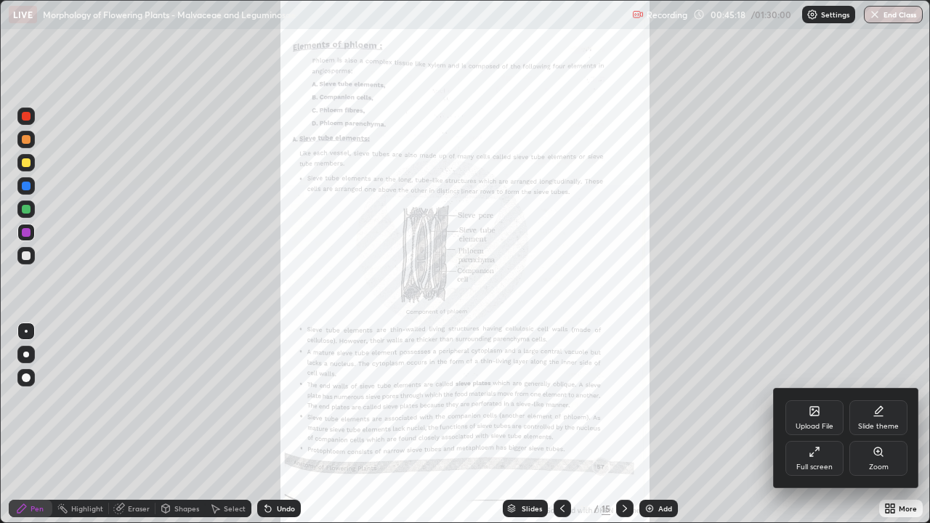
click at [874, 424] on div "Zoom" at bounding box center [879, 458] width 58 height 35
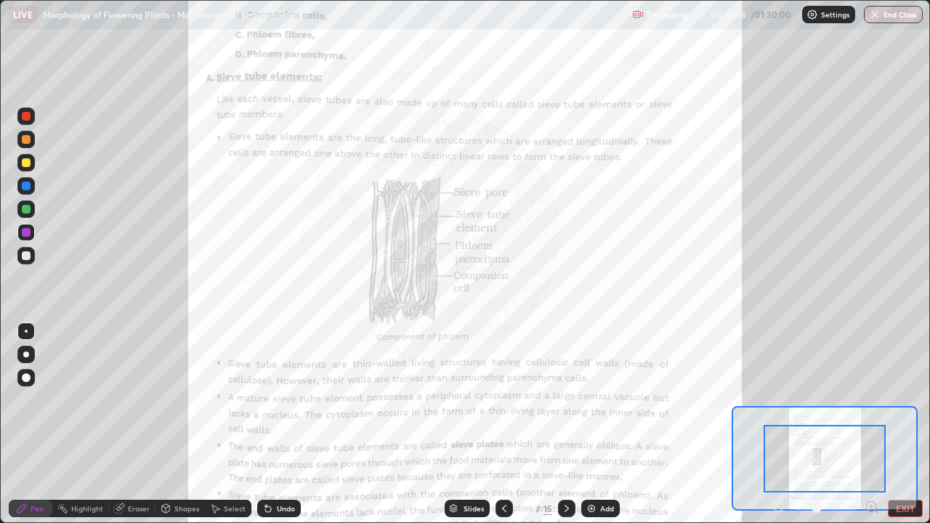
click at [872, 424] on icon at bounding box center [872, 507] width 4 height 0
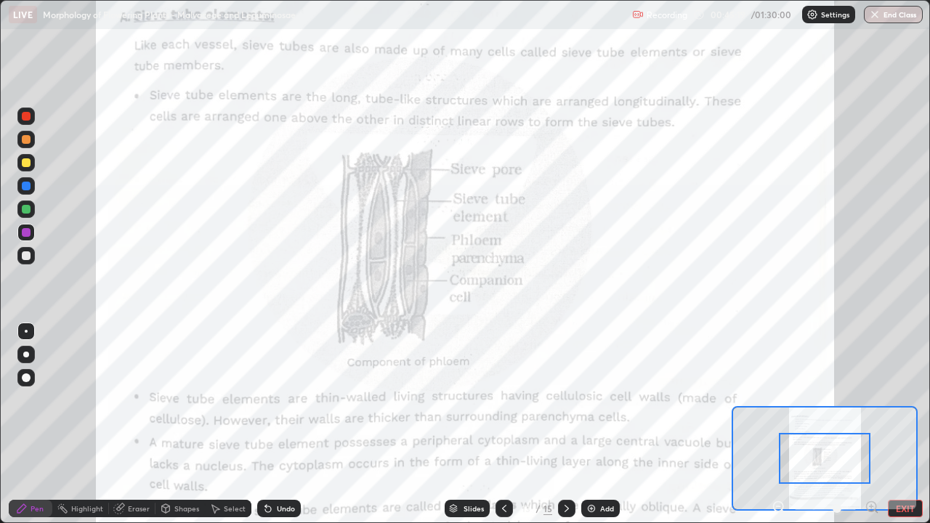
click at [839, 424] on div at bounding box center [825, 458] width 92 height 51
